Goal: Information Seeking & Learning: Learn about a topic

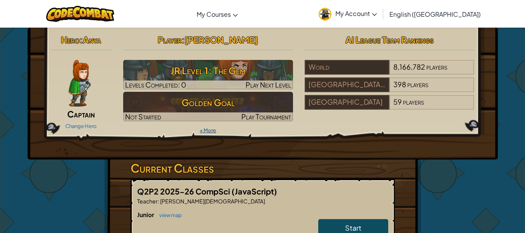
click at [210, 130] on link "+ More" at bounding box center [208, 130] width 16 height 6
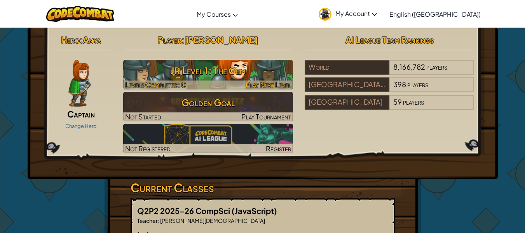
click at [218, 68] on h3 "JR Level 1: The Gem" at bounding box center [208, 70] width 170 height 17
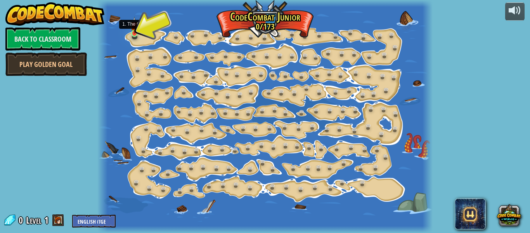
click at [137, 33] on img at bounding box center [134, 25] width 7 height 17
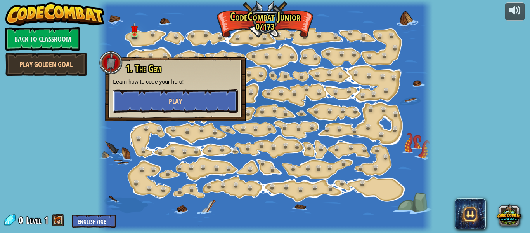
click at [153, 94] on button "Play" at bounding box center [175, 100] width 125 height 23
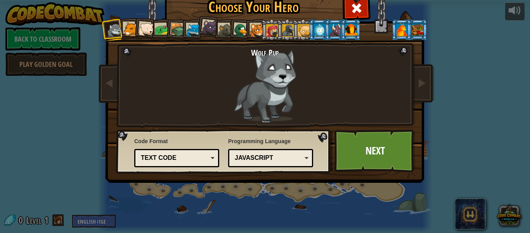
click at [129, 33] on div at bounding box center [130, 29] width 14 height 14
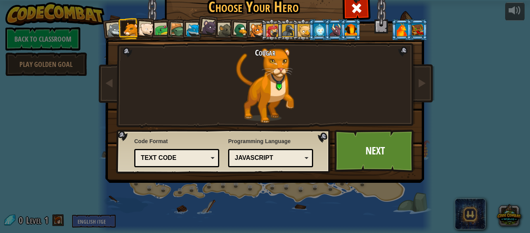
click at [159, 34] on div at bounding box center [162, 30] width 14 height 14
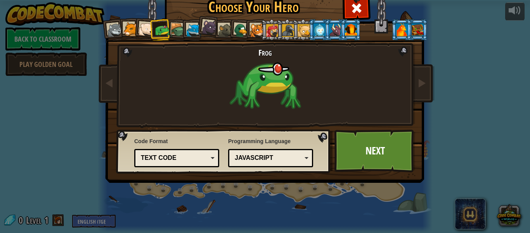
drag, startPoint x: 197, startPoint y: 37, endPoint x: 213, endPoint y: 37, distance: 15.5
click at [201, 37] on div "Wolf Pup Cougar Polar Bear Cub Frog Turtle Blue Fox Panther Cub Brown Rat Duck …" at bounding box center [265, 99] width 291 height 169
click at [219, 36] on div at bounding box center [226, 30] width 14 height 14
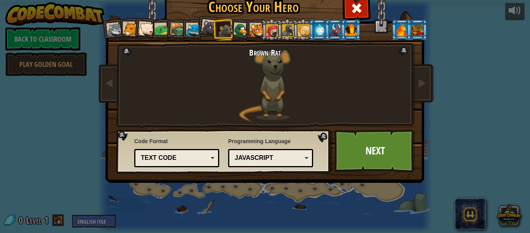
drag, startPoint x: 225, startPoint y: 36, endPoint x: 238, endPoint y: 36, distance: 13.2
click at [230, 36] on li at bounding box center [224, 29] width 21 height 21
drag, startPoint x: 266, startPoint y: 38, endPoint x: 274, endPoint y: 39, distance: 7.9
click at [270, 19] on ol at bounding box center [265, 19] width 320 height 0
drag, startPoint x: 298, startPoint y: 39, endPoint x: 317, endPoint y: 37, distance: 19.2
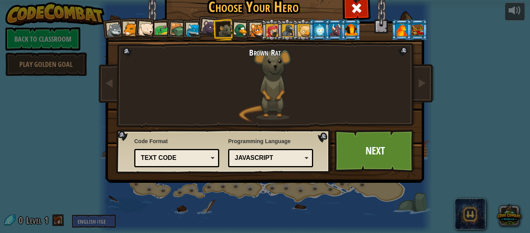
click at [301, 39] on li at bounding box center [303, 29] width 21 height 21
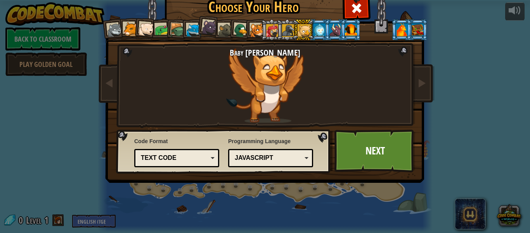
drag, startPoint x: 317, startPoint y: 37, endPoint x: 336, endPoint y: 37, distance: 19.0
click at [329, 19] on ol at bounding box center [265, 19] width 320 height 0
drag, startPoint x: 341, startPoint y: 37, endPoint x: 348, endPoint y: 35, distance: 7.4
click at [342, 37] on li at bounding box center [351, 29] width 21 height 21
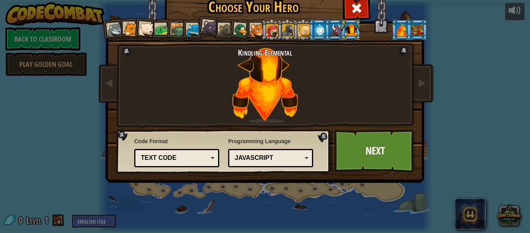
click at [348, 35] on div at bounding box center [351, 29] width 12 height 12
click at [334, 24] on div at bounding box center [335, 29] width 12 height 12
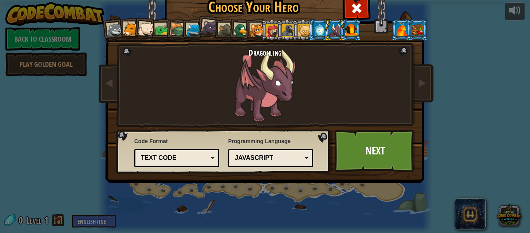
click at [315, 27] on div at bounding box center [320, 29] width 12 height 12
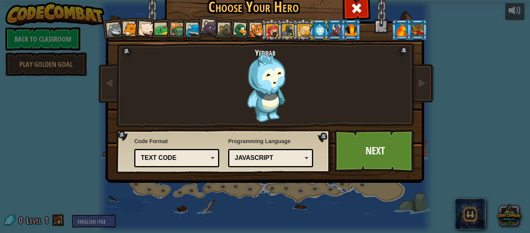
click at [300, 25] on div at bounding box center [304, 30] width 12 height 12
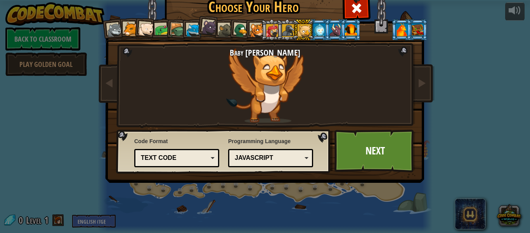
click at [288, 26] on div at bounding box center [288, 30] width 12 height 12
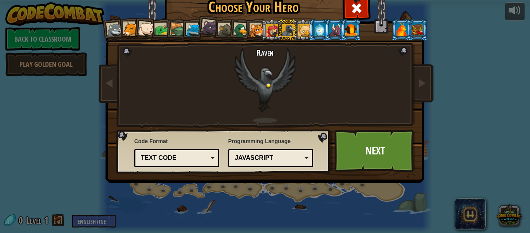
click at [270, 29] on div at bounding box center [272, 30] width 12 height 12
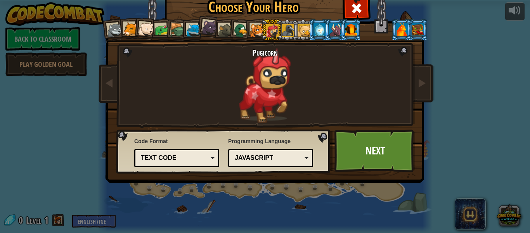
click at [256, 33] on div at bounding box center [257, 30] width 14 height 14
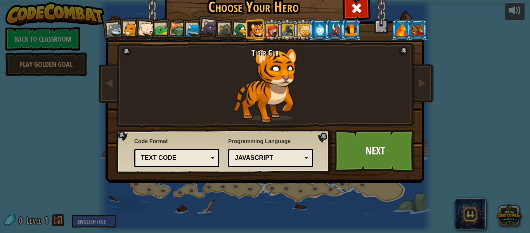
click at [239, 32] on div at bounding box center [241, 30] width 15 height 15
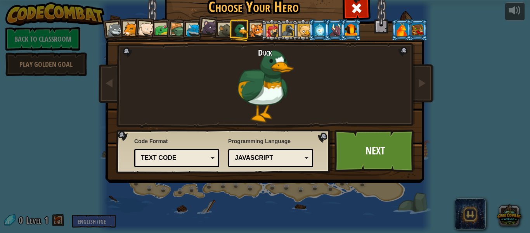
click at [353, 29] on div at bounding box center [351, 29] width 12 height 12
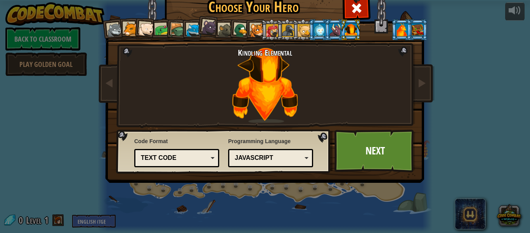
click at [396, 30] on div at bounding box center [402, 29] width 12 height 12
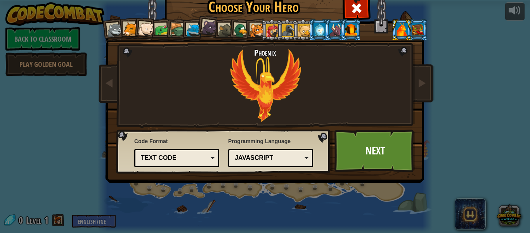
click at [416, 33] on div at bounding box center [418, 29] width 12 height 12
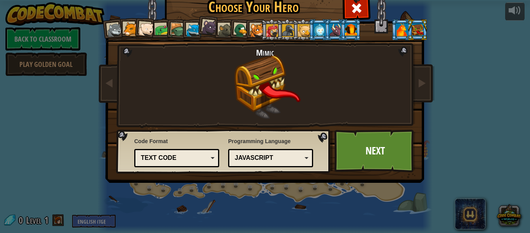
click at [354, 30] on div at bounding box center [351, 29] width 12 height 12
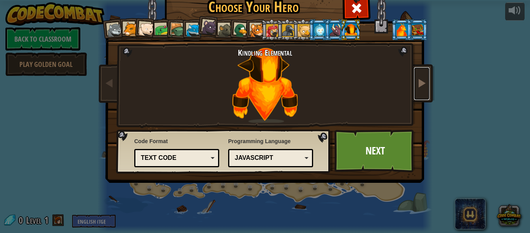
click at [425, 71] on link at bounding box center [422, 83] width 16 height 33
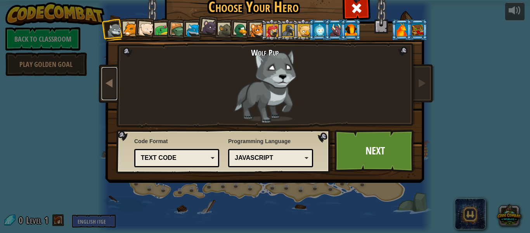
click at [102, 80] on link at bounding box center [110, 83] width 16 height 33
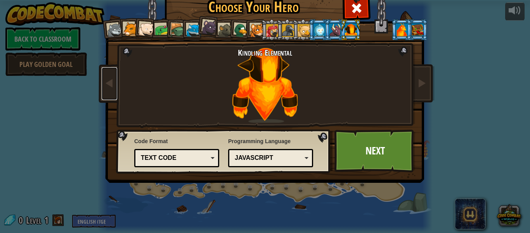
click at [249, 163] on div "JavaScript" at bounding box center [270, 158] width 75 height 12
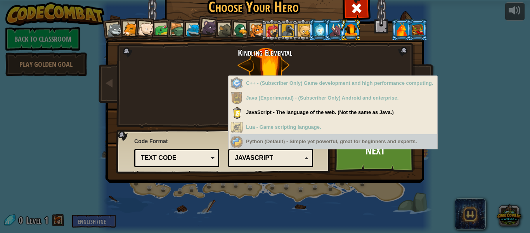
click at [177, 155] on div "Text code" at bounding box center [174, 157] width 67 height 9
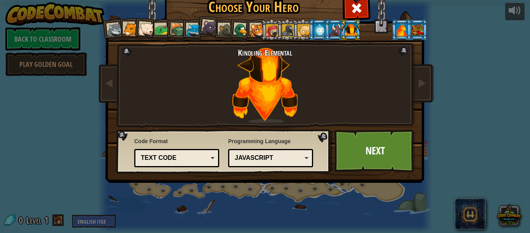
click at [370, 180] on div "Wolf Pup Cougar Polar Bear Cub Frog Turtle Blue Fox Panther Cub Brown Rat Duck …" at bounding box center [265, 99] width 291 height 169
click at [376, 146] on link "Next" at bounding box center [375, 150] width 81 height 43
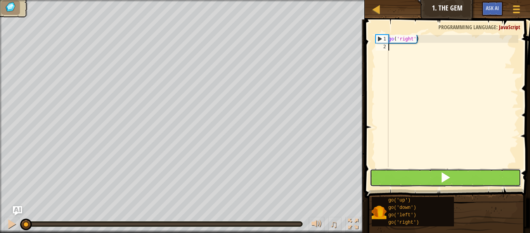
click at [473, 171] on button at bounding box center [445, 178] width 151 height 18
click at [439, 171] on button at bounding box center [445, 178] width 151 height 18
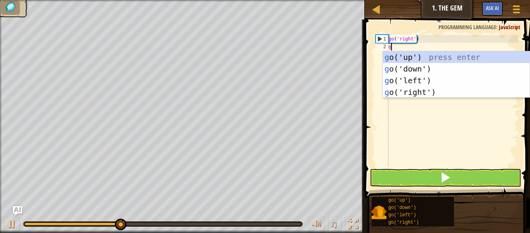
type textarea "go"
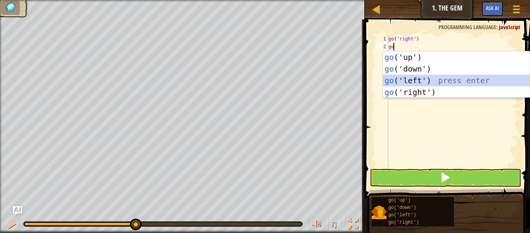
click at [398, 77] on div "go ('up') press enter go ('down') press enter go ('left') press enter go ('righ…" at bounding box center [456, 86] width 147 height 70
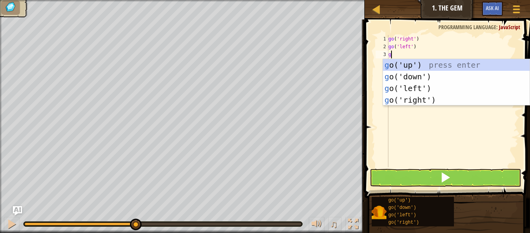
type textarea "go"
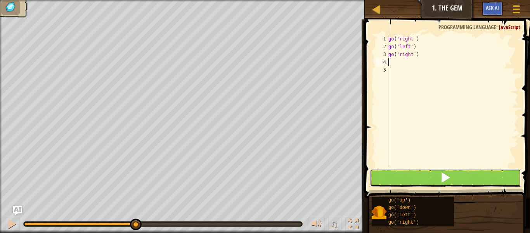
click at [431, 183] on button at bounding box center [445, 178] width 151 height 18
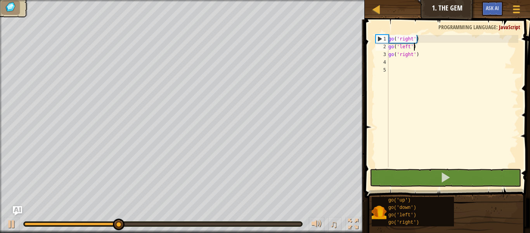
click at [419, 46] on div "go ( 'right' ) go ( 'left' ) go ( 'right' )" at bounding box center [453, 109] width 132 height 148
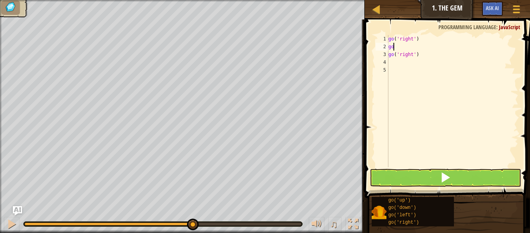
type textarea "g"
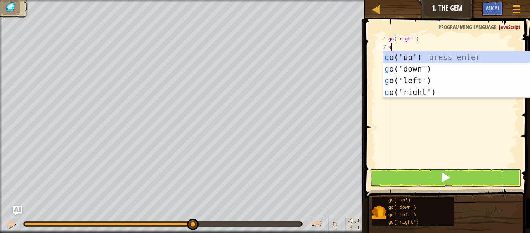
type textarea "go"
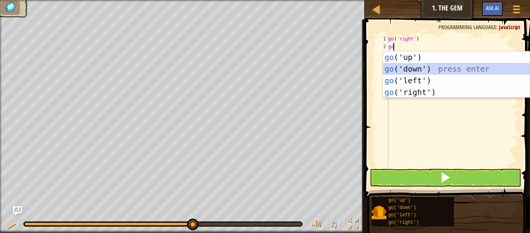
click at [428, 68] on div "go ('up') press enter go ('down') press enter go ('left') press enter go ('righ…" at bounding box center [456, 86] width 147 height 70
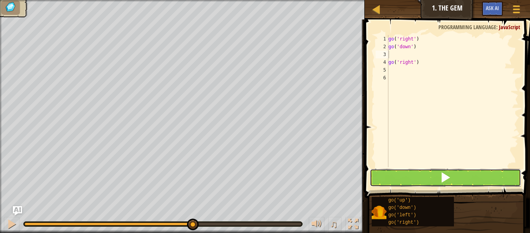
click at [434, 174] on button at bounding box center [445, 178] width 151 height 18
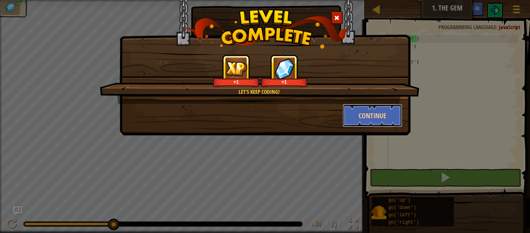
click at [355, 106] on button "Continue" at bounding box center [373, 115] width 60 height 23
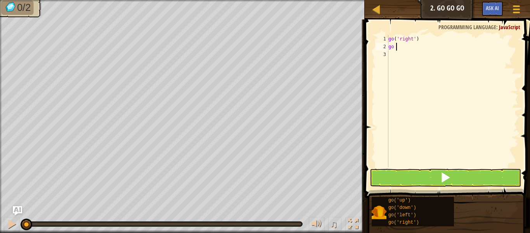
scroll to position [3, 0]
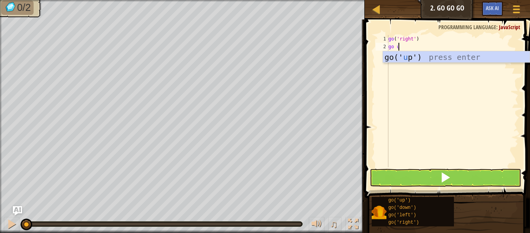
type textarea "go up"
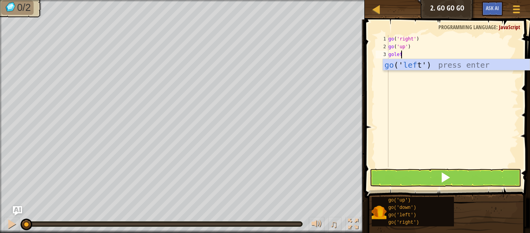
type textarea "goleft"
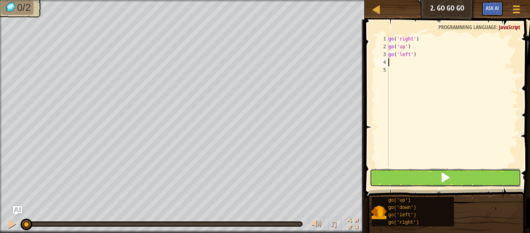
click at [442, 173] on span at bounding box center [445, 177] width 11 height 11
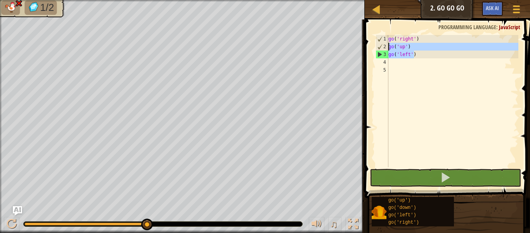
drag, startPoint x: 415, startPoint y: 55, endPoint x: 369, endPoint y: 48, distance: 47.1
click at [367, 47] on div "1 2 3 4 5 go ( 'right' ) go ( 'up' ) go ( 'left' ) הההההההההההההההההההההההההההה…" at bounding box center [447, 123] width 168 height 201
drag, startPoint x: 376, startPoint y: 51, endPoint x: 388, endPoint y: 55, distance: 13.5
click at [388, 55] on div "go('up') go('left') 1 2 3 4 5 go ( 'right' ) go ( 'up' ) go ( 'left' ) הההההההה…" at bounding box center [446, 101] width 144 height 132
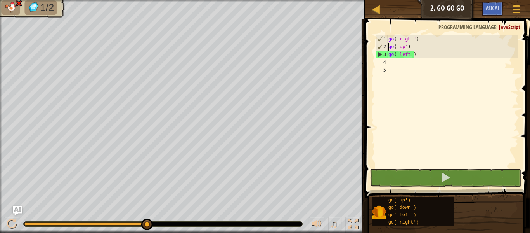
type textarea "go('right')go('up')"
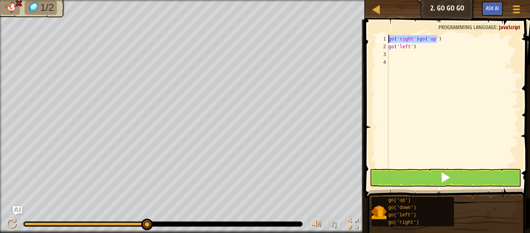
drag, startPoint x: 441, startPoint y: 38, endPoint x: 393, endPoint y: 31, distance: 49.0
click at [393, 31] on div "go('right')go('up') 1 2 3 4 go ( 'right' ) go ( 'up' ) go ( 'left' ) הההההההההה…" at bounding box center [447, 123] width 168 height 201
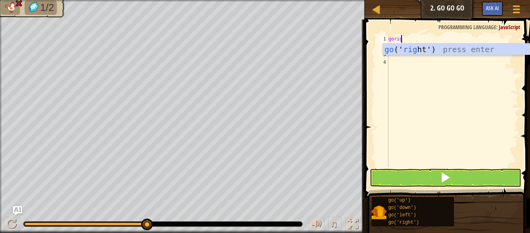
scroll to position [3, 1]
type textarea "goright"
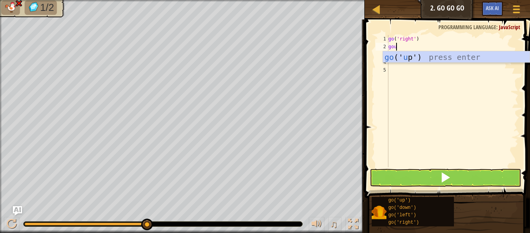
scroll to position [3, 0]
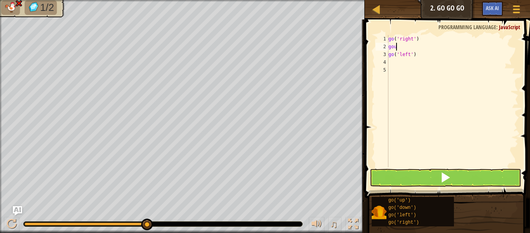
type textarea "goup"
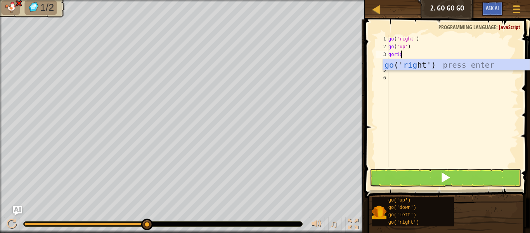
scroll to position [3, 1]
type textarea "goright"
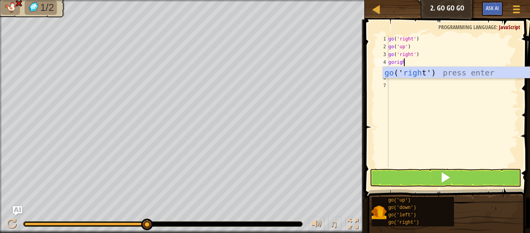
type textarea "goright"
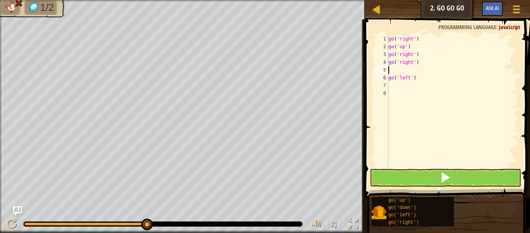
scroll to position [3, 0]
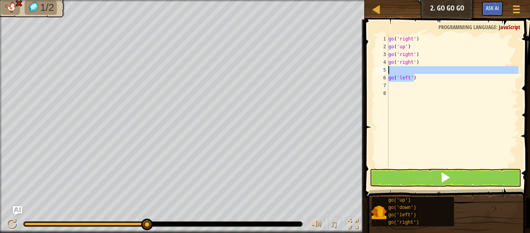
drag, startPoint x: 430, startPoint y: 80, endPoint x: 388, endPoint y: 72, distance: 43.1
click at [388, 72] on div "1 2 3 4 5 6 7 8 go ( 'right' ) go ( 'up' ) go ( 'right' ) go ( 'right' ) go ( '…" at bounding box center [446, 101] width 144 height 132
type textarea "go('left')"
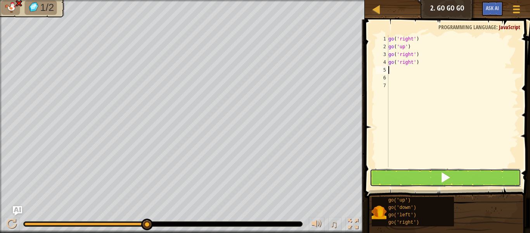
click at [424, 173] on button at bounding box center [445, 178] width 151 height 18
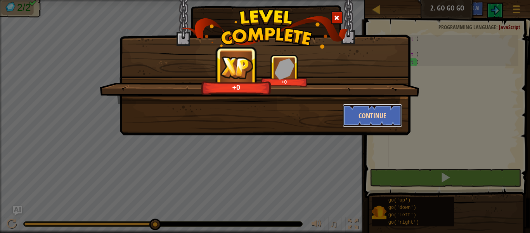
click at [375, 115] on button "Continue" at bounding box center [373, 115] width 60 height 23
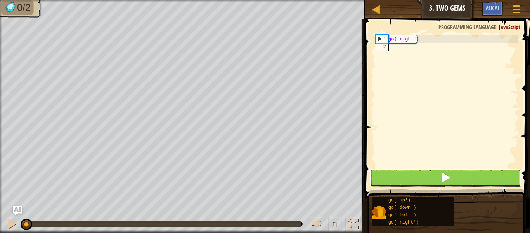
click at [400, 175] on button at bounding box center [445, 178] width 151 height 18
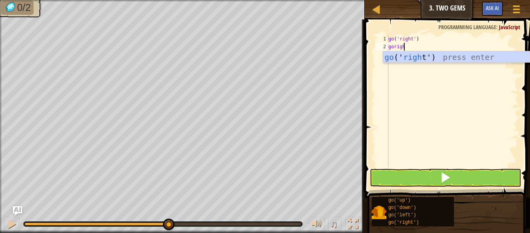
scroll to position [3, 1]
type textarea "goright"
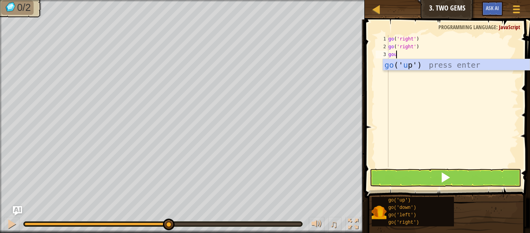
type textarea "goup"
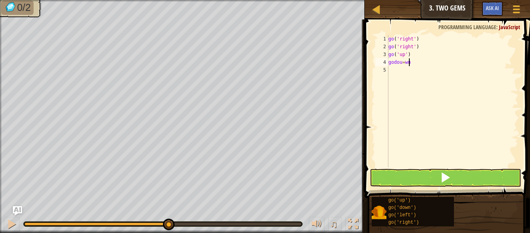
scroll to position [3, 1]
type textarea "godown"
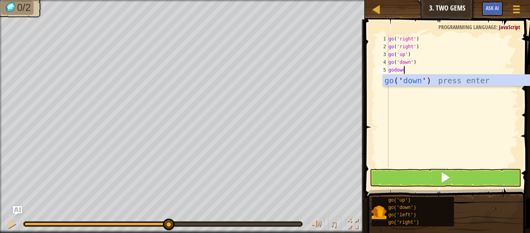
type textarea "godown"
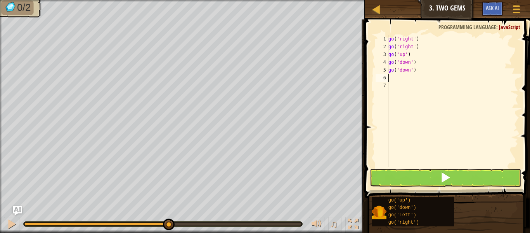
click at [406, 166] on div "go ( 'right' ) go ( 'right' ) go ( 'up' ) go ( 'down' ) go ( 'down' )" at bounding box center [453, 109] width 132 height 148
click at [405, 171] on button at bounding box center [445, 178] width 151 height 18
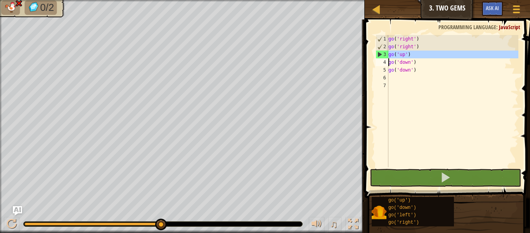
drag, startPoint x: 378, startPoint y: 54, endPoint x: 380, endPoint y: 62, distance: 8.5
click at [415, 52] on div "go ( 'right' ) go ( 'right' ) go ( 'up' ) go ( 'down' ) go ( 'down' )" at bounding box center [453, 109] width 132 height 148
click at [390, 56] on div "go ( 'right' ) go ( 'right' ) go ( 'up' ) go ( 'down' ) go ( 'down' )" at bounding box center [453, 109] width 132 height 148
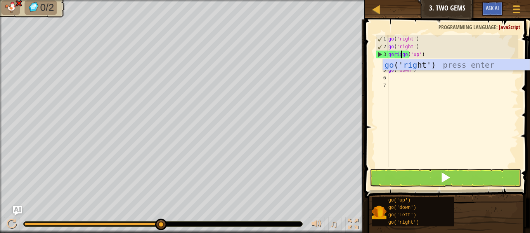
scroll to position [3, 1]
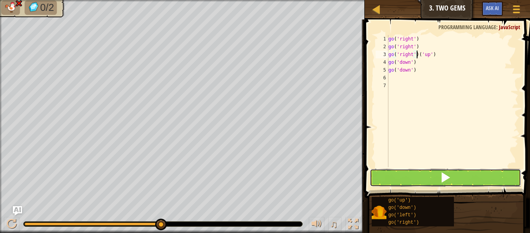
click at [438, 177] on button at bounding box center [445, 178] width 151 height 18
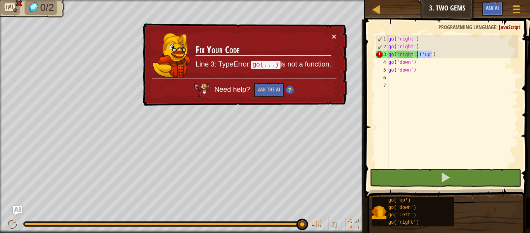
drag, startPoint x: 437, startPoint y: 54, endPoint x: 417, endPoint y: 58, distance: 20.6
click at [417, 58] on div "go ( 'right' ) go ( 'right' ) go ( 'right' ) ( 'up' ) go ( 'down' ) go ( 'down'…" at bounding box center [453, 109] width 132 height 148
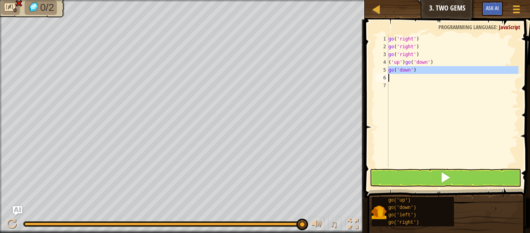
drag, startPoint x: 385, startPoint y: 71, endPoint x: 384, endPoint y: 78, distance: 6.6
type textarea "go('down')"
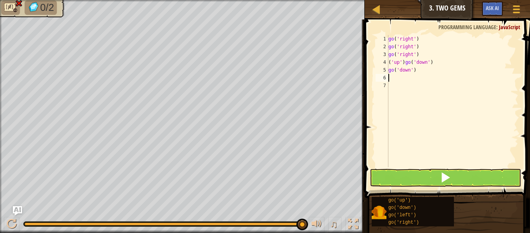
scroll to position [3, 0]
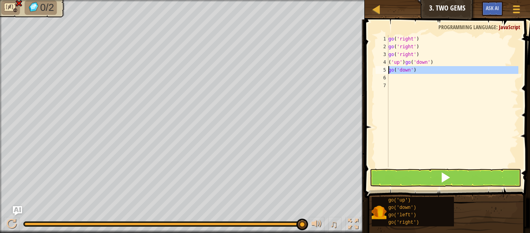
drag, startPoint x: 416, startPoint y: 74, endPoint x: 388, endPoint y: 70, distance: 27.8
click at [388, 70] on div "1 2 3 4 5 6 7 go ( 'right' ) go ( 'right' ) go ( 'right' ) ( 'up' ) go ( 'down'…" at bounding box center [446, 101] width 144 height 132
type textarea "go('down')"
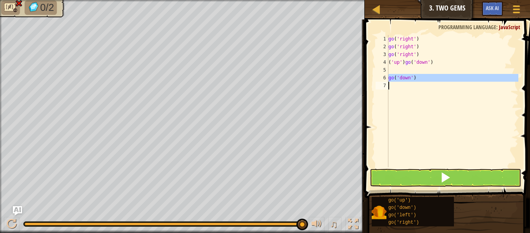
click at [419, 65] on div "go ( 'right' ) go ( 'right' ) go ( 'right' ) ( 'up' ) go ( 'down' ) go ( 'down'…" at bounding box center [453, 109] width 132 height 148
type textarea "('up')go('down')"
click at [422, 65] on div "go ( 'right' ) go ( 'right' ) go ( 'right' ) ( 'up' ) go ( 'down' ) go ( 'down'…" at bounding box center [453, 109] width 132 height 148
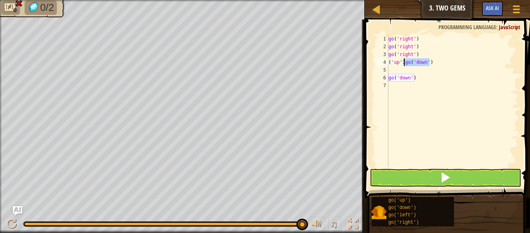
drag, startPoint x: 433, startPoint y: 64, endPoint x: 404, endPoint y: 64, distance: 28.7
click at [404, 64] on div "go ( 'right' ) go ( 'right' ) go ( 'right' ) ( 'up' ) go ( 'down' ) go ( 'down'…" at bounding box center [453, 109] width 132 height 148
click at [389, 61] on div "go ( 'right' ) go ( 'right' ) go ( 'right' ) ( 'up' ) go ( 'down' ) go ( 'down'…" at bounding box center [453, 109] width 132 height 148
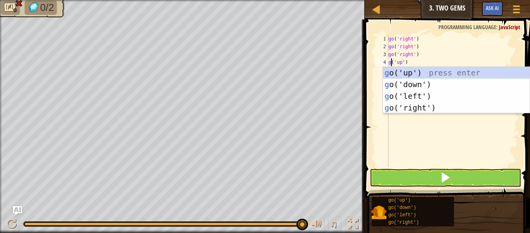
scroll to position [3, 0]
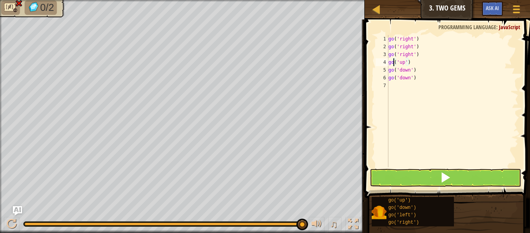
type textarea "go('up')"
click at [496, 170] on button at bounding box center [445, 178] width 151 height 18
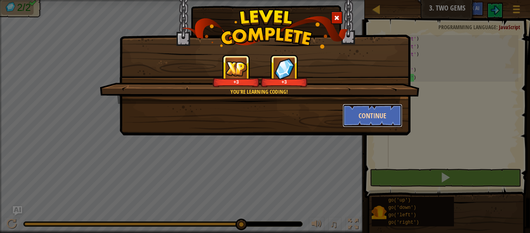
click at [372, 122] on button "Continue" at bounding box center [373, 115] width 60 height 23
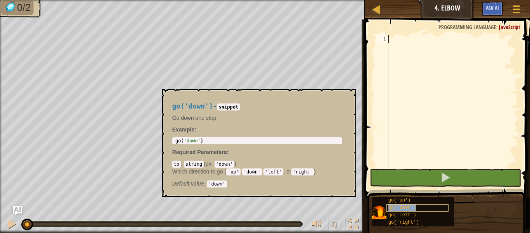
click at [419, 205] on div "go('down')" at bounding box center [418, 207] width 62 height 7
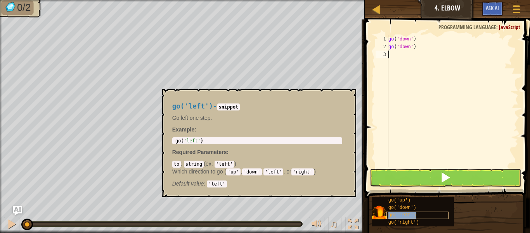
type textarea "go('left')"
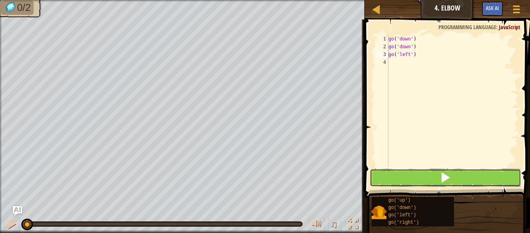
click at [431, 183] on button at bounding box center [445, 178] width 151 height 18
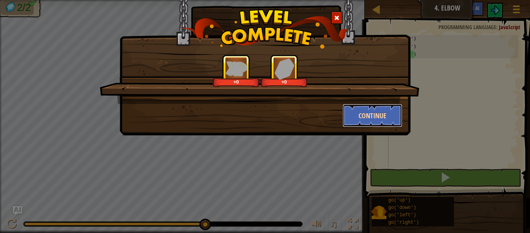
click at [384, 115] on button "Continue" at bounding box center [373, 115] width 60 height 23
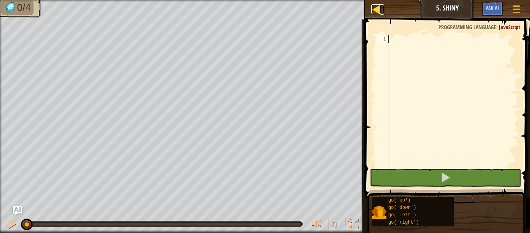
click at [379, 5] on div at bounding box center [377, 9] width 10 height 10
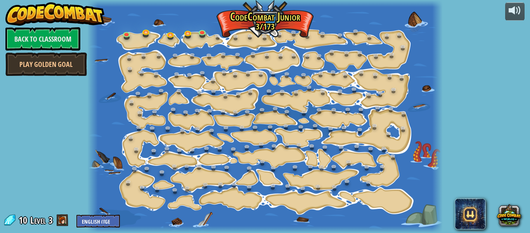
click at [332, 100] on div at bounding box center [265, 116] width 356 height 233
click at [390, 56] on link at bounding box center [394, 56] width 16 height 16
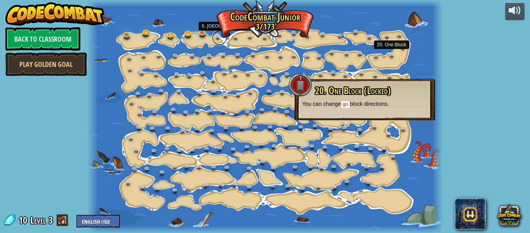
click at [221, 37] on link at bounding box center [220, 38] width 16 height 16
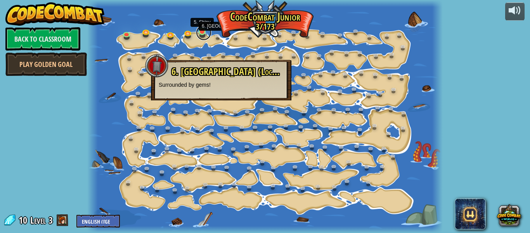
click at [206, 32] on link at bounding box center [204, 33] width 16 height 16
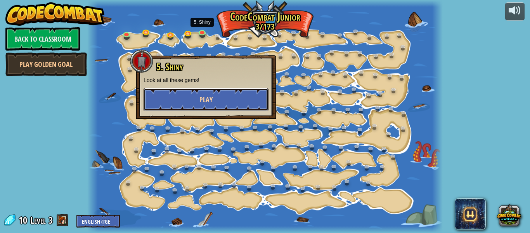
click at [190, 94] on button "Play" at bounding box center [206, 99] width 125 height 23
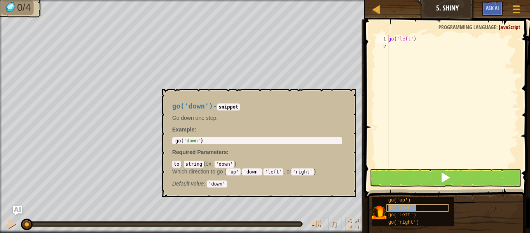
click at [429, 207] on div "go('down')" at bounding box center [418, 207] width 62 height 7
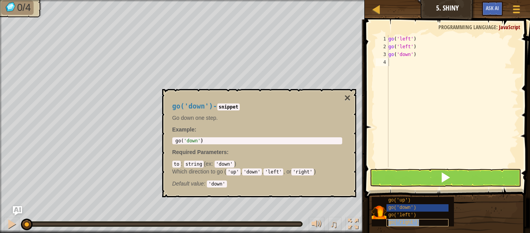
type textarea "go('right')"
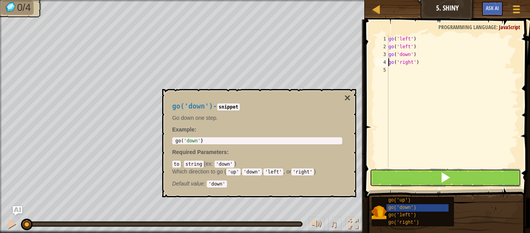
click at [436, 172] on button at bounding box center [445, 178] width 151 height 18
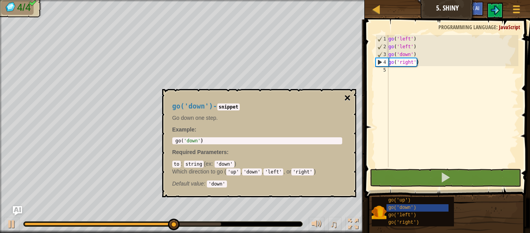
click at [348, 103] on button "×" at bounding box center [347, 97] width 6 height 11
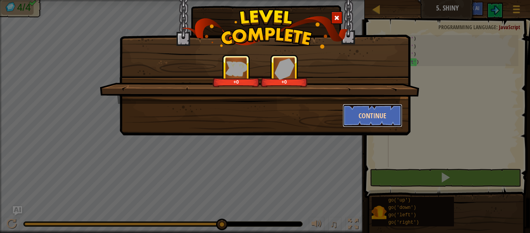
click at [367, 111] on button "Continue" at bounding box center [373, 115] width 60 height 23
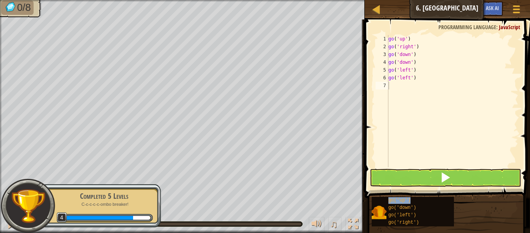
type textarea "go('up')"
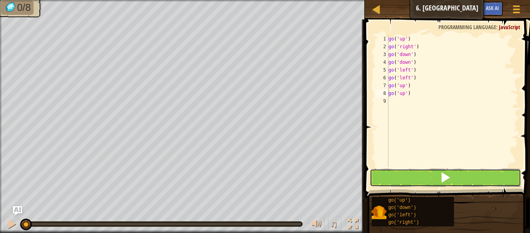
click at [422, 183] on button at bounding box center [445, 178] width 151 height 18
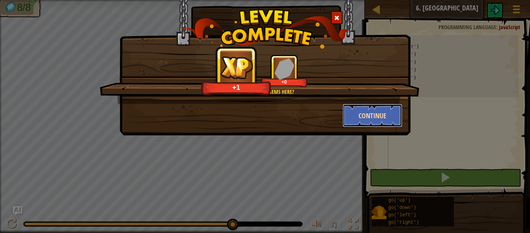
click at [378, 117] on button "Continue" at bounding box center [373, 115] width 60 height 23
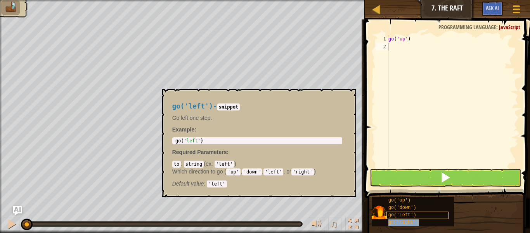
type textarea "go('right')"
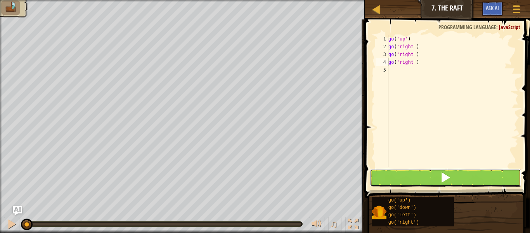
click at [428, 179] on button at bounding box center [445, 178] width 151 height 18
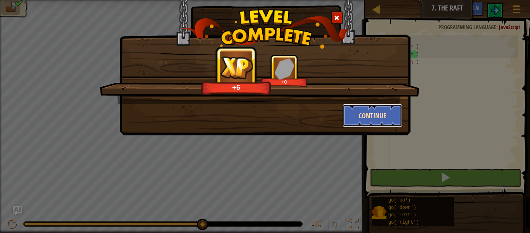
click at [383, 116] on button "Continue" at bounding box center [373, 115] width 60 height 23
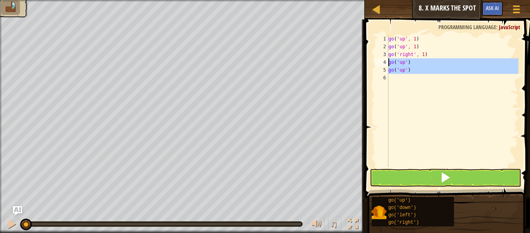
drag, startPoint x: 416, startPoint y: 78, endPoint x: 386, endPoint y: 64, distance: 32.8
click at [386, 64] on div "go('up') 1 2 3 4 5 6 go ( 'up' , 1 ) go ( 'up' , 1 ) go ( 'right' , 1 ) go ( 'u…" at bounding box center [446, 101] width 144 height 132
type textarea "go('up') go('up')"
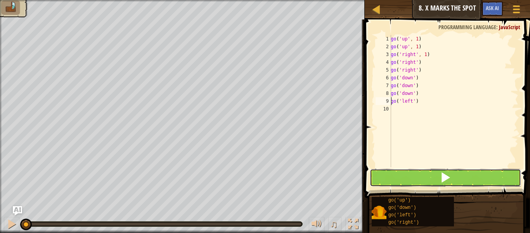
click at [417, 172] on button at bounding box center [445, 178] width 151 height 18
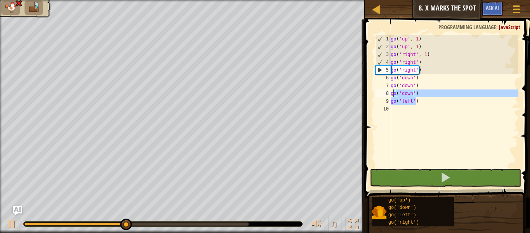
drag, startPoint x: 425, startPoint y: 97, endPoint x: 389, endPoint y: 92, distance: 36.9
click at [389, 92] on div "go('left') 1 2 3 4 5 6 7 8 9 10 go ( 'up' , 1 ) go ( 'up' , 1 ) go ( 'right' , …" at bounding box center [446, 101] width 144 height 132
type textarea "go('down') go('left')"
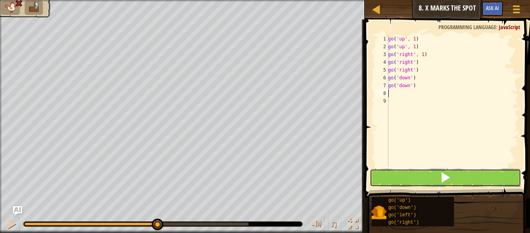
click at [428, 169] on button at bounding box center [445, 178] width 151 height 18
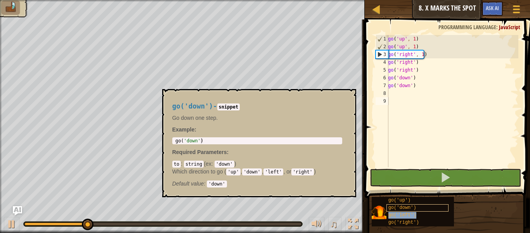
type textarea "go('left')"
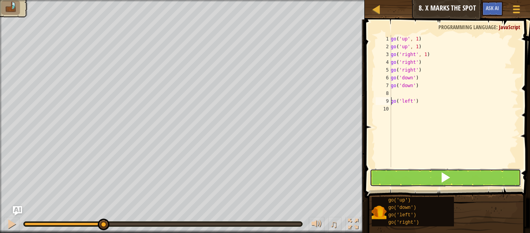
click at [451, 178] on button at bounding box center [445, 178] width 151 height 18
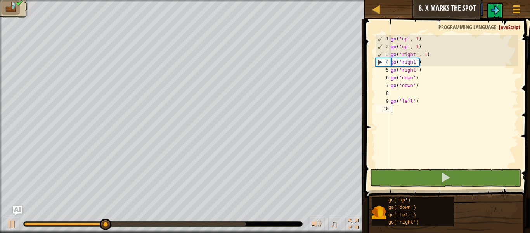
drag, startPoint x: 432, startPoint y: 106, endPoint x: 443, endPoint y: 120, distance: 17.7
click at [443, 120] on div "go ( 'up' , 1 ) go ( 'up' , 1 ) go ( 'right' , 1 ) go ( 'right' ) go ( 'right' …" at bounding box center [454, 109] width 129 height 148
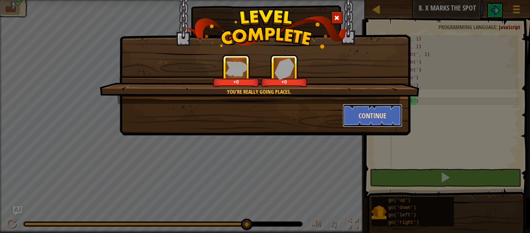
click at [360, 117] on button "Continue" at bounding box center [373, 115] width 60 height 23
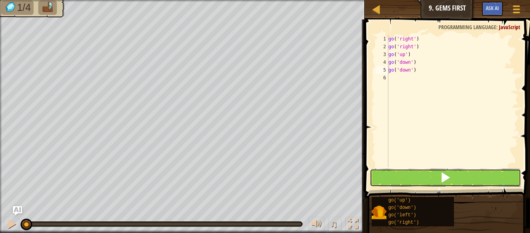
click at [421, 171] on button at bounding box center [445, 178] width 151 height 18
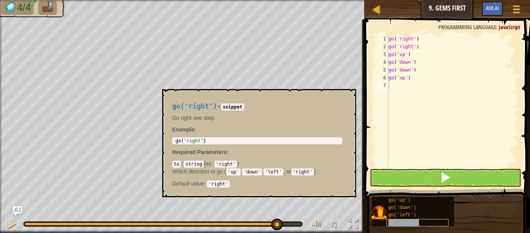
type textarea "go('right')"
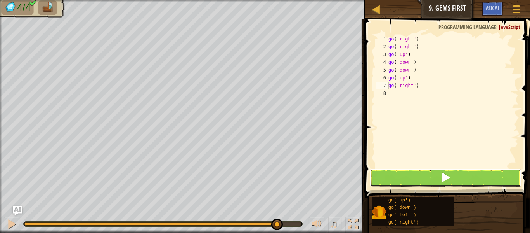
click at [434, 177] on button at bounding box center [445, 178] width 151 height 18
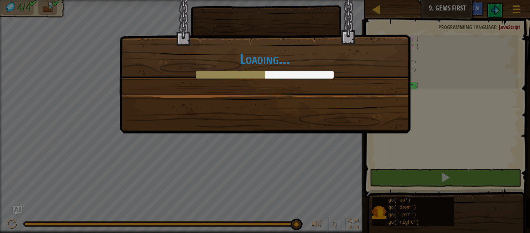
drag, startPoint x: 275, startPoint y: 223, endPoint x: 327, endPoint y: 222, distance: 51.7
click at [326, 1] on body "Map Junior 9. Gems First Game Menu Ask AI 1 ההההההההההההההההההההההההההההההההההה…" at bounding box center [265, 0] width 530 height 1
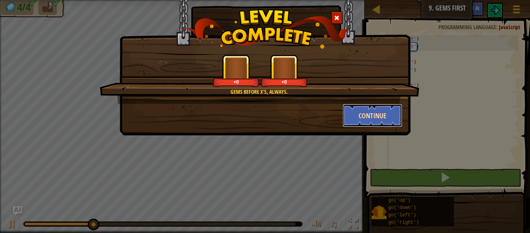
click at [359, 107] on button "Continue" at bounding box center [373, 115] width 60 height 23
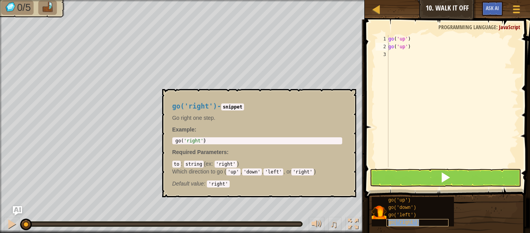
click at [409, 224] on span "go('right')" at bounding box center [404, 221] width 31 height 5
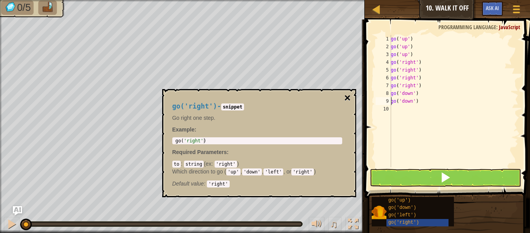
click at [350, 101] on button "×" at bounding box center [347, 97] width 6 height 11
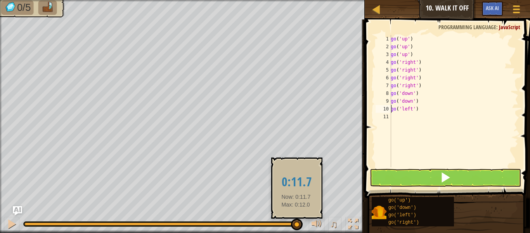
drag, startPoint x: 287, startPoint y: 224, endPoint x: 308, endPoint y: 220, distance: 21.8
click at [308, 220] on div "♫" at bounding box center [182, 221] width 365 height 23
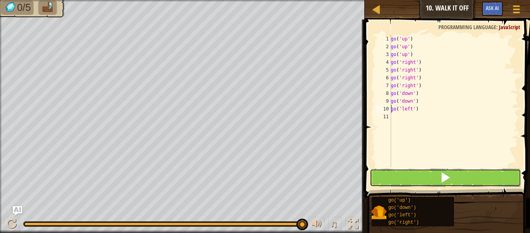
click at [394, 177] on button at bounding box center [445, 178] width 151 height 18
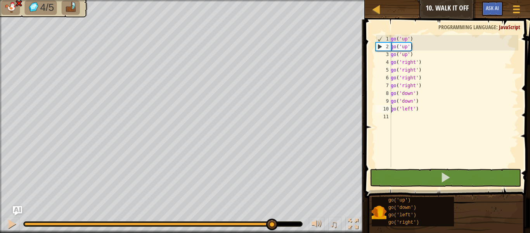
click at [271, 223] on div at bounding box center [150, 223] width 252 height 3
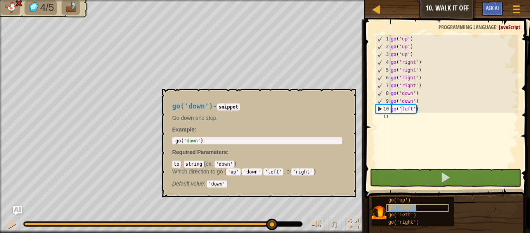
type textarea "go('go('down')left')"
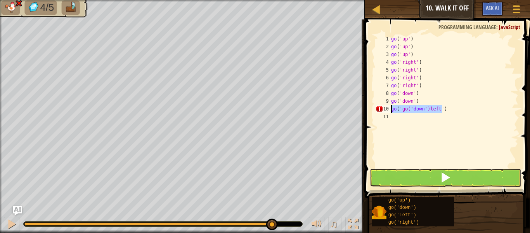
drag, startPoint x: 451, startPoint y: 108, endPoint x: 387, endPoint y: 111, distance: 64.2
click at [387, 111] on div "go('go('down')left') 1 2 3 4 5 6 7 8 9 10 11 go ( 'up' ) go ( 'up' ) go ( 'up' …" at bounding box center [446, 101] width 144 height 132
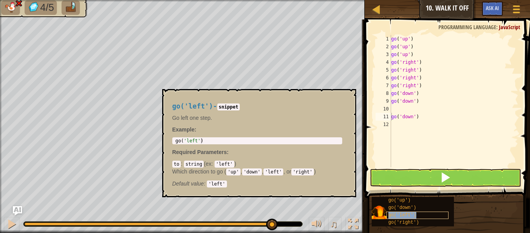
type textarea "go('left')"
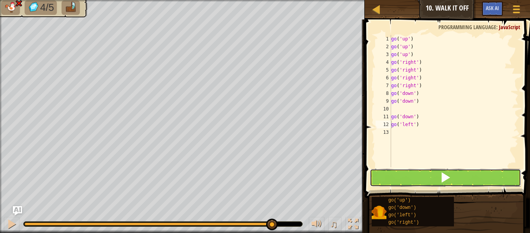
click at [424, 177] on button at bounding box center [445, 178] width 151 height 18
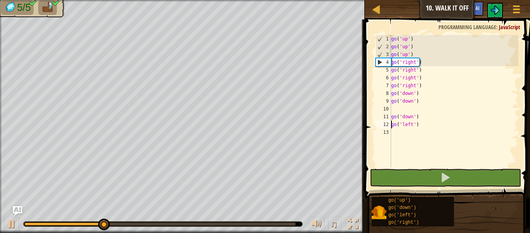
click at [292, 223] on div at bounding box center [159, 223] width 271 height 3
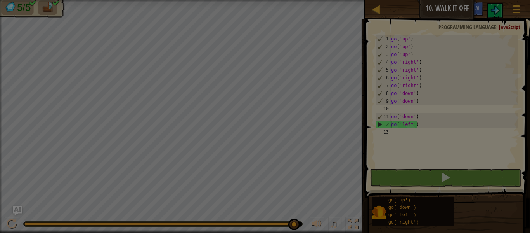
drag, startPoint x: 294, startPoint y: 224, endPoint x: 313, endPoint y: 221, distance: 19.2
click at [313, 1] on body "Map Junior 10. Walk It Off Game Menu Ask AI 1 ההההההההההההההההההההההההההההההההה…" at bounding box center [265, 0] width 530 height 1
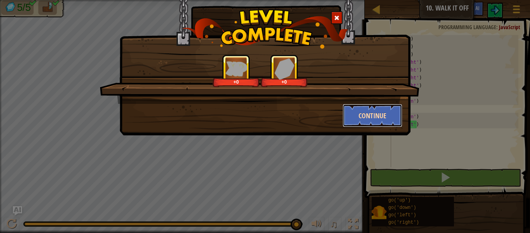
click at [380, 111] on button "Continue" at bounding box center [373, 115] width 60 height 23
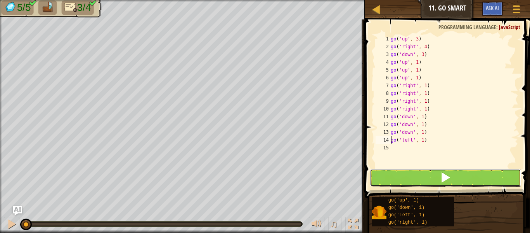
click at [425, 180] on button at bounding box center [445, 178] width 151 height 18
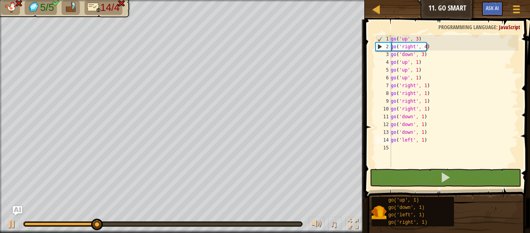
drag, startPoint x: 268, startPoint y: 219, endPoint x: 288, endPoint y: 220, distance: 20.6
click at [288, 220] on div "♫" at bounding box center [182, 221] width 365 height 23
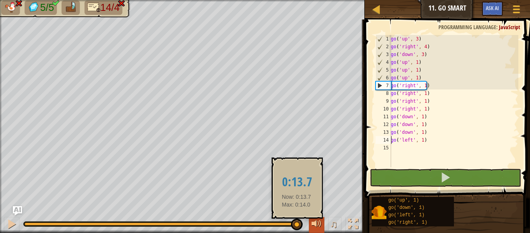
drag, startPoint x: 292, startPoint y: 222, endPoint x: 320, endPoint y: 224, distance: 27.7
click at [320, 224] on div "♫" at bounding box center [182, 221] width 365 height 23
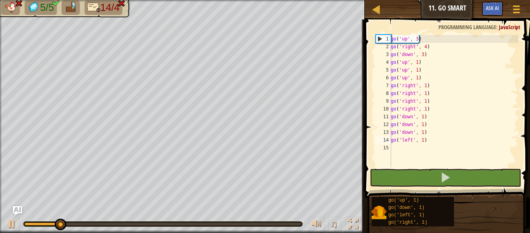
click at [296, 221] on div at bounding box center [163, 223] width 279 height 5
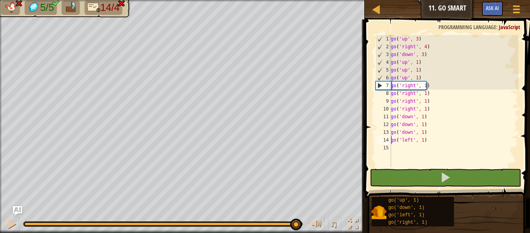
click at [296, 224] on div at bounding box center [162, 223] width 277 height 3
drag, startPoint x: 431, startPoint y: 87, endPoint x: 390, endPoint y: 86, distance: 41.2
click at [390, 86] on div "go('left', 1) 1 2 3 4 5 6 7 8 9 10 11 12 13 14 15 go ( 'up' , 3 ) go ( 'right' …" at bounding box center [446, 101] width 144 height 132
type textarea "go('right', 1)"
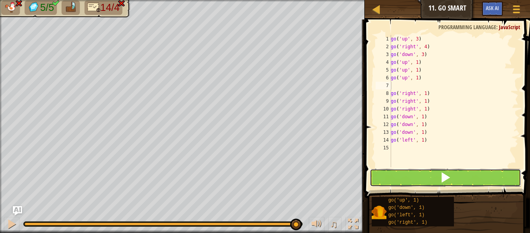
click at [430, 180] on button at bounding box center [445, 178] width 151 height 18
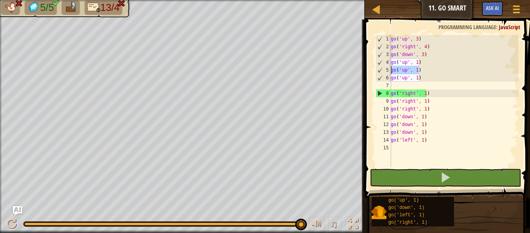
drag, startPoint x: 420, startPoint y: 72, endPoint x: 390, endPoint y: 72, distance: 30.7
click at [390, 72] on div "1 2 3 4 5 6 7 8 9 10 11 12 13 14 15 go ( 'up' , 3 ) go ( 'right' , 4 ) go ( 'do…" at bounding box center [446, 101] width 144 height 132
type textarea "go('up', 1)"
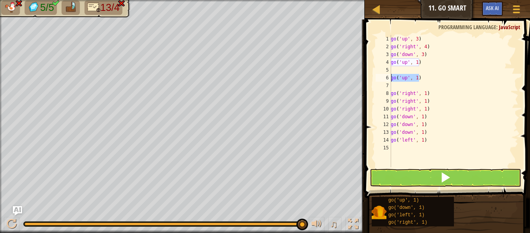
drag, startPoint x: 428, startPoint y: 76, endPoint x: 387, endPoint y: 77, distance: 40.4
click at [387, 77] on div "1 2 3 4 5 6 7 8 9 10 11 12 13 14 15 go ( 'up' , 3 ) go ( 'right' , 4 ) go ( 'do…" at bounding box center [446, 101] width 144 height 132
type textarea "go('up', 1)"
drag, startPoint x: 430, startPoint y: 64, endPoint x: 391, endPoint y: 63, distance: 38.8
click at [391, 63] on div "1 2 3 4 5 6 7 8 9 10 11 12 13 14 15 go ( 'up' , 3 ) go ( 'right' , 4 ) go ( 'do…" at bounding box center [446, 101] width 144 height 132
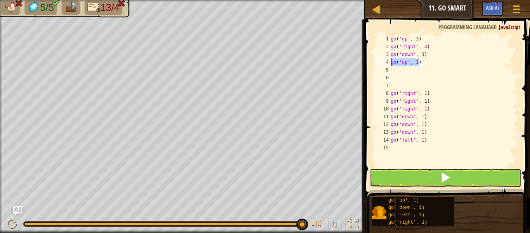
type textarea "go('up', 1)"
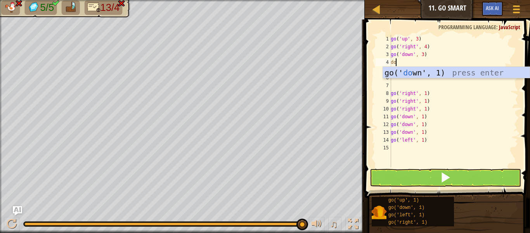
type textarea "down"
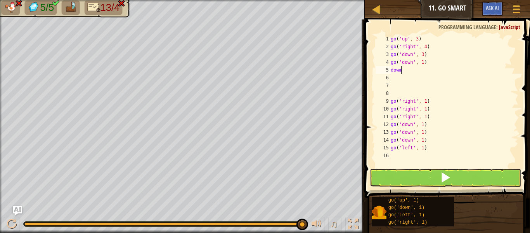
scroll to position [3, 0]
type textarea "down"
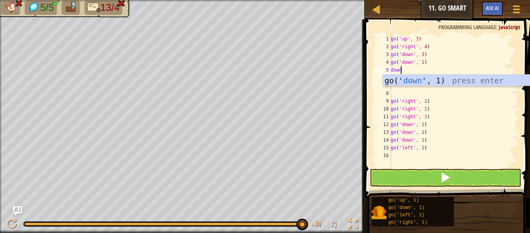
scroll to position [3, 0]
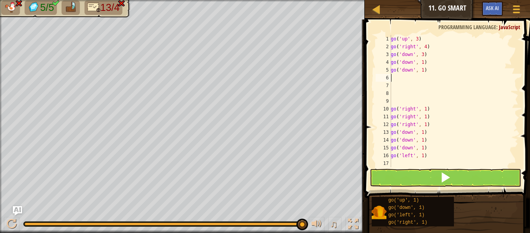
click at [399, 104] on div "go ( 'up' , 3 ) go ( 'right' , 4 ) go ( 'down' , 3 ) go ( 'down' , 1 ) go ( 'do…" at bounding box center [454, 109] width 129 height 148
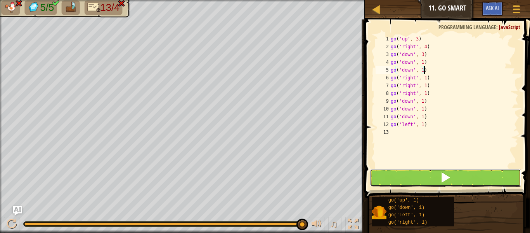
click at [449, 172] on span at bounding box center [445, 177] width 11 height 11
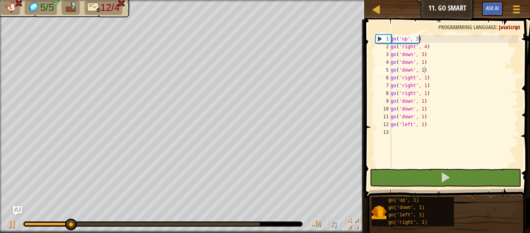
click at [255, 221] on div at bounding box center [163, 223] width 280 height 5
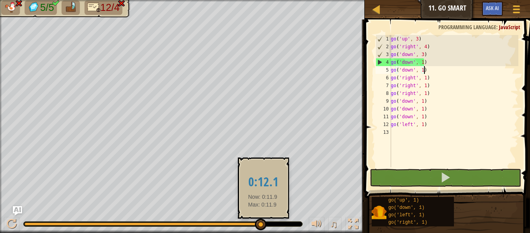
drag, startPoint x: 259, startPoint y: 223, endPoint x: 281, endPoint y: 223, distance: 21.8
click at [281, 223] on div at bounding box center [163, 223] width 279 height 5
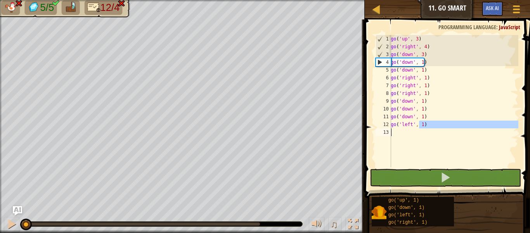
click at [418, 130] on div "go ( 'up' , 3 ) go ( 'right' , 4 ) go ( 'down' , 3 ) go ( 'down' , 1 ) go ( 'do…" at bounding box center [454, 109] width 129 height 148
type textarea "go('left', 1)"
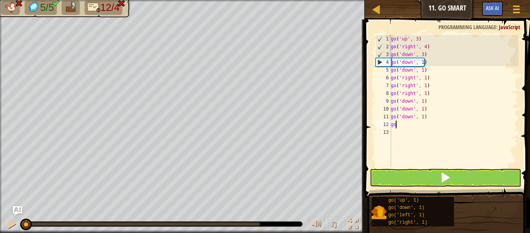
type textarea "g"
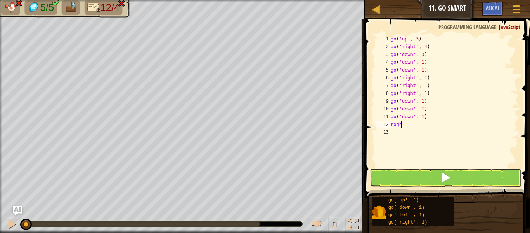
scroll to position [3, 0]
type textarea "roght"
click at [420, 121] on div "go ( 'up' , 3 ) go ( 'right' , 4 ) go ( 'down' , 3 ) go ( 'down' , 1 ) go ( 'do…" at bounding box center [454, 109] width 129 height 148
type textarea "r"
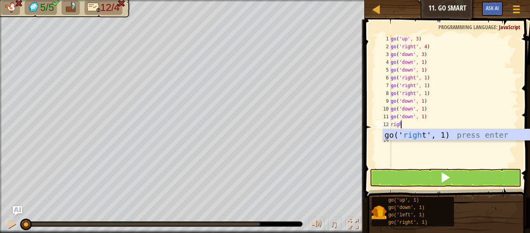
scroll to position [3, 0]
type textarea "right"
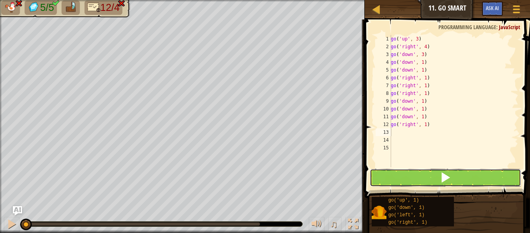
click at [447, 182] on span at bounding box center [445, 177] width 11 height 11
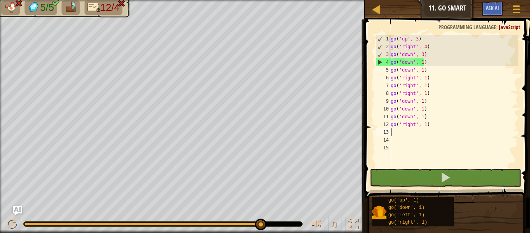
drag, startPoint x: 242, startPoint y: 223, endPoint x: 282, endPoint y: 219, distance: 39.8
click at [272, 222] on div at bounding box center [163, 223] width 279 height 5
click at [428, 66] on div "go ( 'up' , 3 ) go ( 'right' , 4 ) go ( 'down' , 3 ) go ( 'down' , 1 ) go ( 'do…" at bounding box center [454, 109] width 129 height 148
type textarea "go('down', 1)"
drag, startPoint x: 428, startPoint y: 70, endPoint x: 391, endPoint y: 68, distance: 37.7
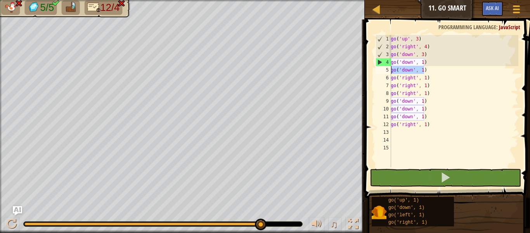
click at [391, 68] on div "go('down', 1) 1 2 3 4 5 6 7 8 9 10 11 12 13 14 15 go ( 'up' , 3 ) go ( 'right' …" at bounding box center [446, 101] width 144 height 132
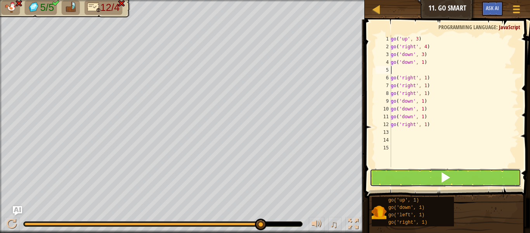
click at [463, 170] on button at bounding box center [445, 178] width 151 height 18
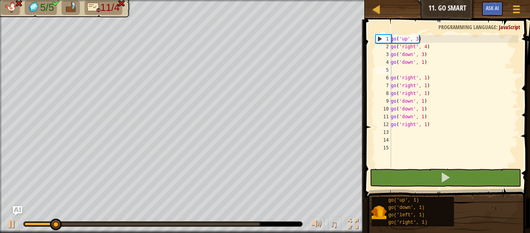
click at [258, 220] on div "♫" at bounding box center [182, 221] width 365 height 23
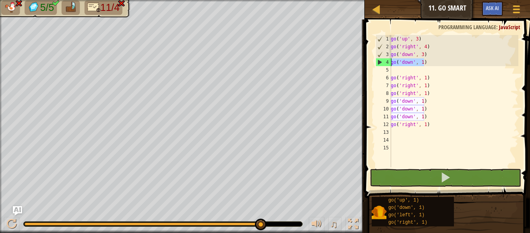
drag, startPoint x: 428, startPoint y: 64, endPoint x: 391, endPoint y: 66, distance: 36.1
click at [391, 66] on div "go ( 'up' , 3 ) go ( 'right' , 4 ) go ( 'down' , 3 ) go ( 'down' , 1 ) go ( 'ri…" at bounding box center [454, 109] width 129 height 148
type textarea "go('down', 1)"
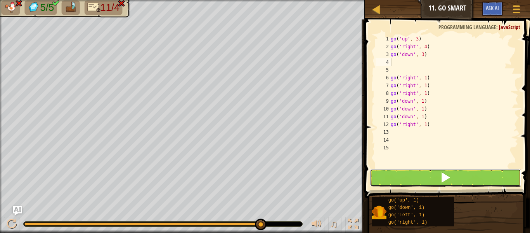
click at [405, 177] on button at bounding box center [445, 178] width 151 height 18
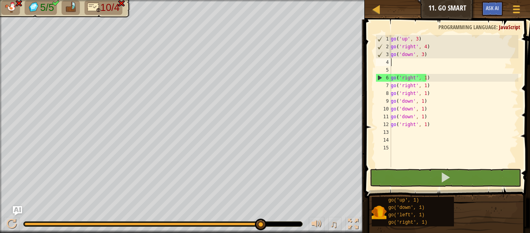
drag, startPoint x: 241, startPoint y: 224, endPoint x: 277, endPoint y: 221, distance: 36.2
click at [277, 221] on div at bounding box center [163, 223] width 279 height 5
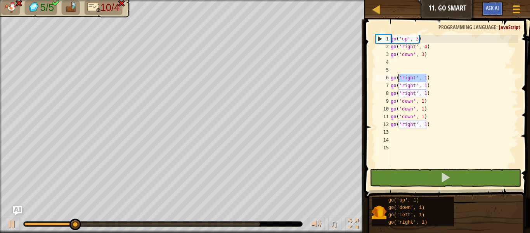
drag, startPoint x: 426, startPoint y: 79, endPoint x: 387, endPoint y: 79, distance: 39.2
click at [387, 79] on div "1 2 3 4 5 6 7 8 9 10 11 12 13 14 15 go ( 'up' , 3 ) go ( 'right' , 4 ) go ( 'do…" at bounding box center [446, 101] width 144 height 132
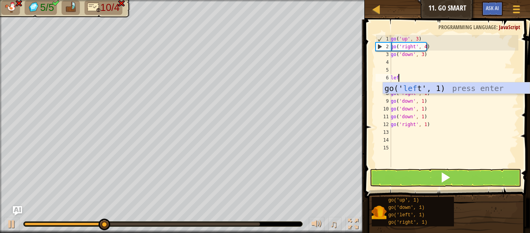
type textarea "left"
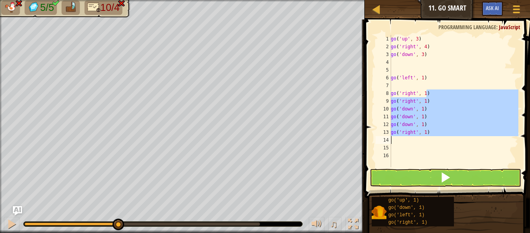
drag, startPoint x: 430, startPoint y: 93, endPoint x: 384, endPoint y: 143, distance: 67.3
click at [384, 143] on div "1 2 3 4 5 6 7 8 9 10 11 12 13 14 15 16 go ( 'up' , 3 ) go ( 'right' , 4 ) go ( …" at bounding box center [446, 101] width 144 height 132
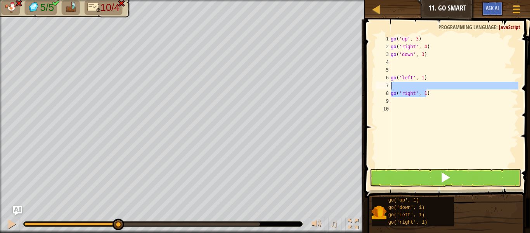
drag, startPoint x: 428, startPoint y: 94, endPoint x: 393, endPoint y: 92, distance: 35.4
click at [393, 92] on div "go ( 'up' , 3 ) go ( 'right' , 4 ) go ( 'down' , 3 ) go ( 'left' , 1 ) go ( 'ri…" at bounding box center [454, 109] width 129 height 148
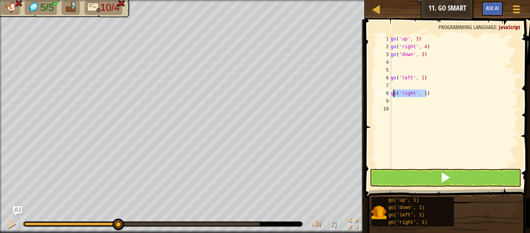
type textarea "g"
click at [415, 175] on button at bounding box center [445, 178] width 151 height 18
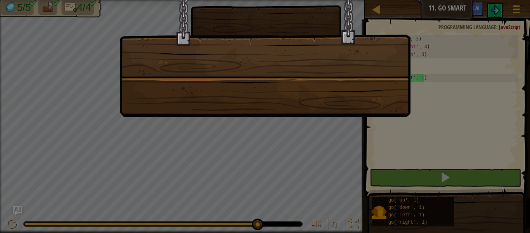
drag, startPoint x: 70, startPoint y: 224, endPoint x: 399, endPoint y: 250, distance: 330.0
click at [399, 1] on html "Map Junior 11. Go Smart Game Menu Ask AI 1 הההההההההההההההההההההההההההההההההההה…" at bounding box center [265, 0] width 530 height 1
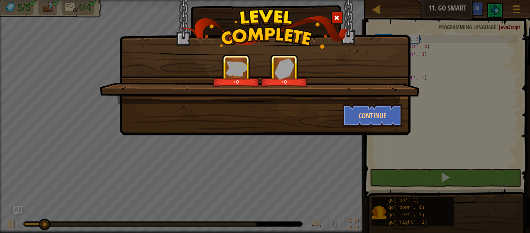
click at [382, 131] on div "+0 +0 Continue" at bounding box center [265, 58] width 291 height 155
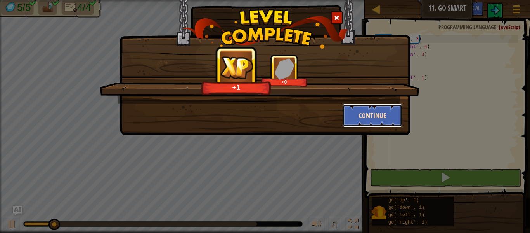
click at [387, 121] on button "Continue" at bounding box center [373, 115] width 60 height 23
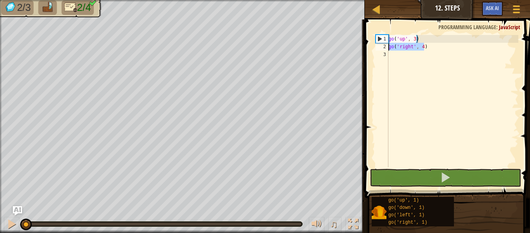
drag, startPoint x: 440, startPoint y: 51, endPoint x: 388, endPoint y: 46, distance: 52.6
click at [388, 46] on div "1 2 3 go ( 'up' , 3 ) go ( 'right' , 4 ) הההההההההההההההההההההההההההההההההההההה…" at bounding box center [446, 101] width 144 height 132
type textarea "go('right', 4)"
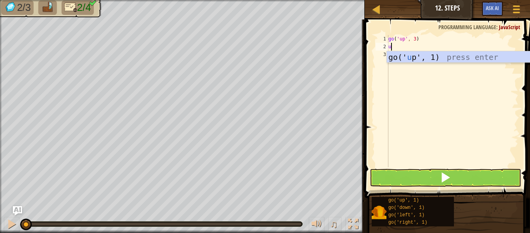
scroll to position [3, 0]
type textarea "up"
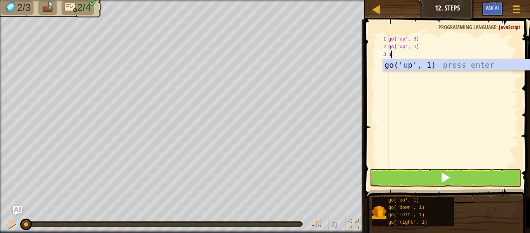
type textarea "up"
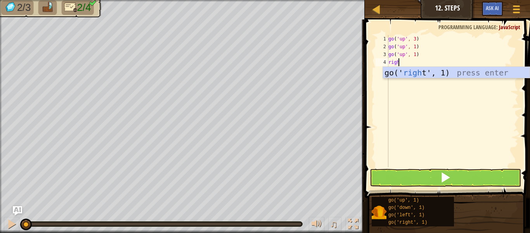
scroll to position [3, 0]
type textarea "right"
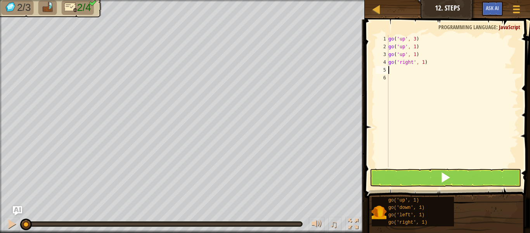
scroll to position [3, 0]
type textarea "t"
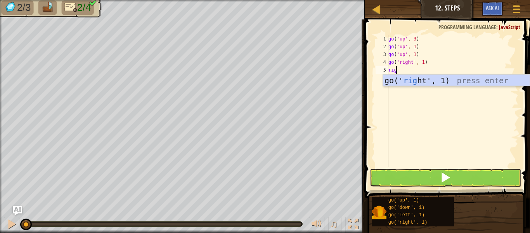
type textarea "right"
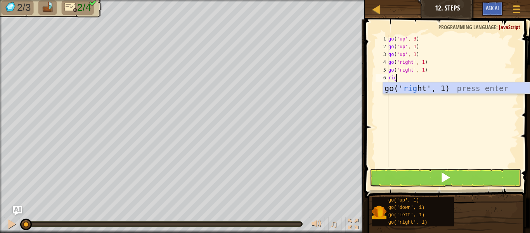
scroll to position [3, 0]
type textarea "right"
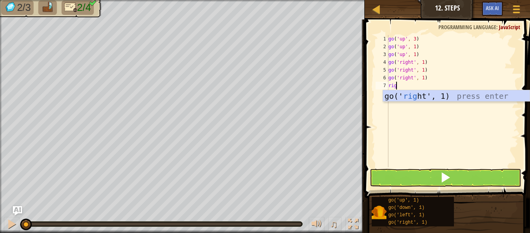
type textarea "right"
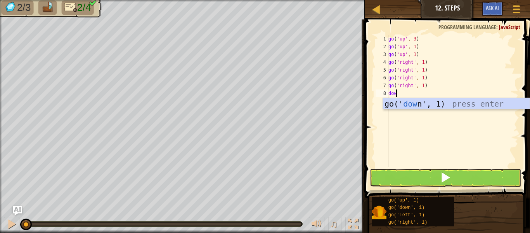
type textarea "down"
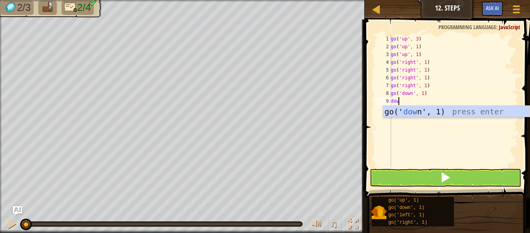
type textarea "down"
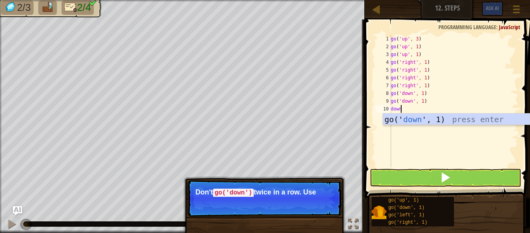
scroll to position [3, 0]
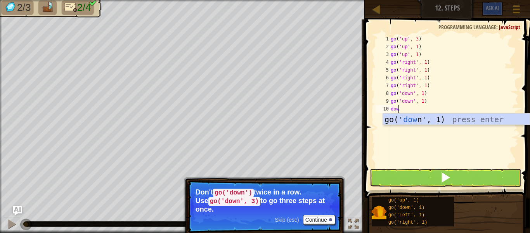
type textarea "d"
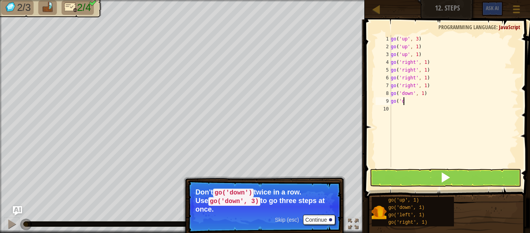
type textarea "g"
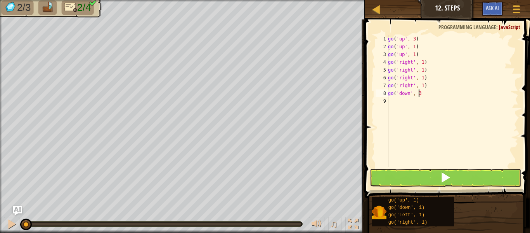
scroll to position [3, 2]
click at [432, 175] on button at bounding box center [445, 178] width 151 height 18
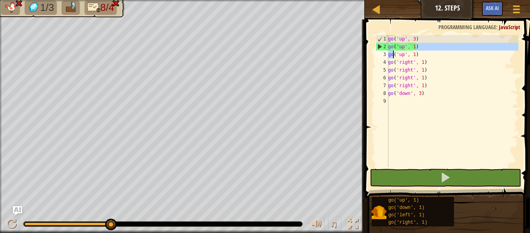
drag, startPoint x: 423, startPoint y: 47, endPoint x: 393, endPoint y: 52, distance: 30.2
click at [393, 52] on div "go ( 'up' , 3 ) go ( 'up' , 1 ) go ( 'up' , 1 ) go ( 'right' , 1 ) go ( 'right'…" at bounding box center [453, 109] width 132 height 148
type textarea "go('up', 1)('up', 1)"
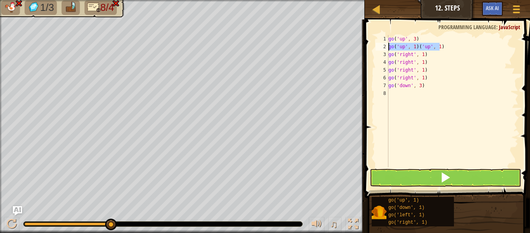
drag, startPoint x: 445, startPoint y: 46, endPoint x: 388, endPoint y: 47, distance: 57.1
click at [388, 47] on div "go('up', 1)('up', 1) 1 2 3 4 5 6 7 8 go ( 'up' , 3 ) go ( 'up' , 1 ) ( 'up' , 1…" at bounding box center [446, 101] width 144 height 132
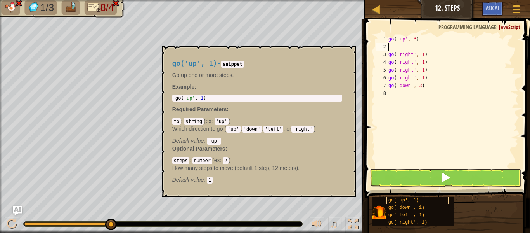
type textarea "go('up', 3)"
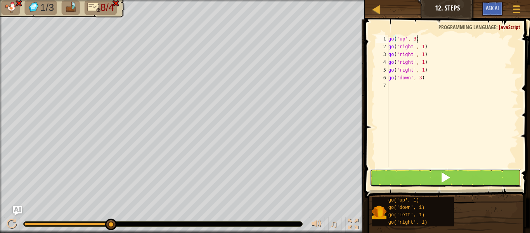
click at [465, 178] on button at bounding box center [445, 178] width 151 height 18
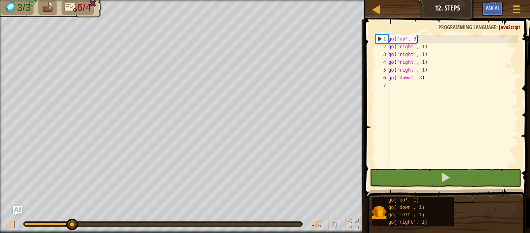
click at [410, 100] on div "go ( 'up' , 3 ) go ( 'right' , 1 ) go ( 'right' , 1 ) go ( 'right' , 1 ) go ( '…" at bounding box center [453, 109] width 132 height 148
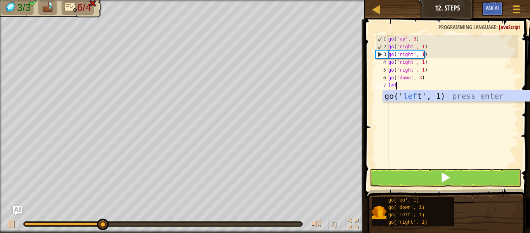
type textarea "left"
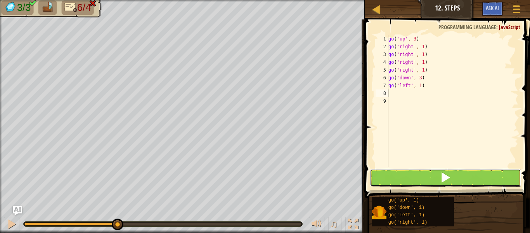
click at [414, 176] on button at bounding box center [445, 178] width 151 height 18
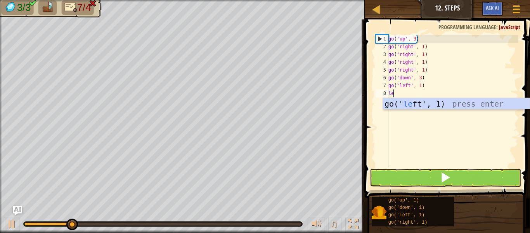
type textarea "left"
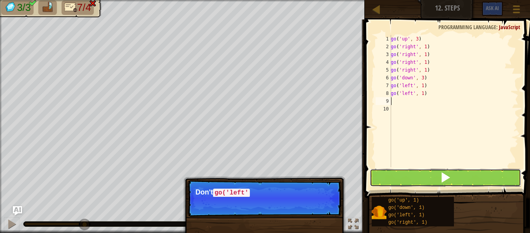
click at [409, 172] on button at bounding box center [445, 178] width 151 height 18
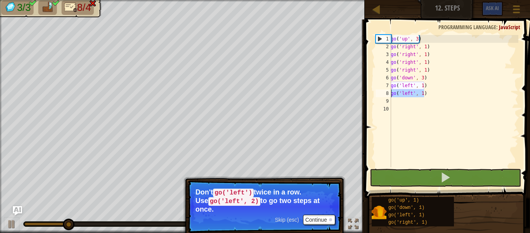
drag, startPoint x: 428, startPoint y: 92, endPoint x: 390, endPoint y: 94, distance: 38.5
click at [390, 94] on div "1 2 3 4 5 6 7 8 9 10 go ( 'up' , 3 ) go ( 'right' , 1 ) go ( 'right' , 1 ) go (…" at bounding box center [446, 101] width 144 height 132
type textarea "go('left', 1)"
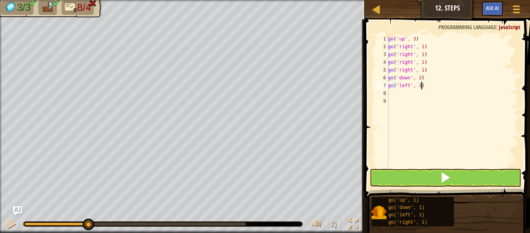
scroll to position [3, 2]
click at [435, 177] on button at bounding box center [445, 178] width 151 height 18
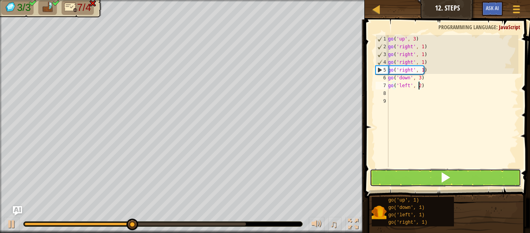
click at [460, 183] on button at bounding box center [445, 178] width 151 height 18
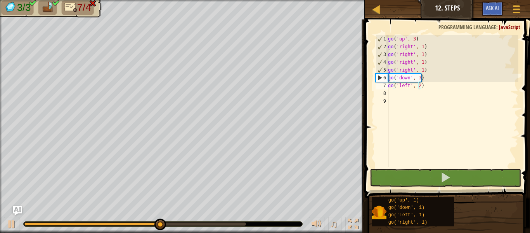
drag, startPoint x: 225, startPoint y: 221, endPoint x: 242, endPoint y: 225, distance: 17.7
click at [242, 225] on div "♫" at bounding box center [182, 221] width 365 height 23
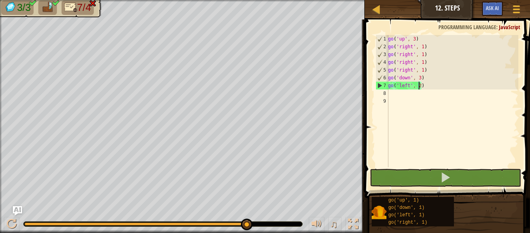
drag, startPoint x: 245, startPoint y: 224, endPoint x: 267, endPoint y: 223, distance: 22.5
click at [267, 223] on div at bounding box center [163, 223] width 279 height 5
drag, startPoint x: 193, startPoint y: 224, endPoint x: 291, endPoint y: 230, distance: 98.8
click at [291, 230] on div "♫" at bounding box center [182, 221] width 365 height 23
drag, startPoint x: 235, startPoint y: 224, endPoint x: 263, endPoint y: 224, distance: 28.4
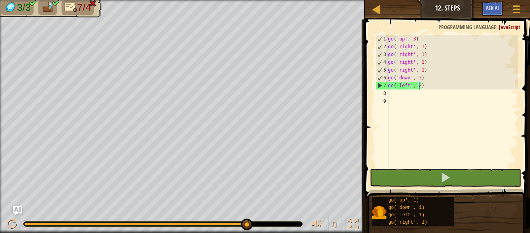
click at [263, 224] on div at bounding box center [163, 223] width 279 height 5
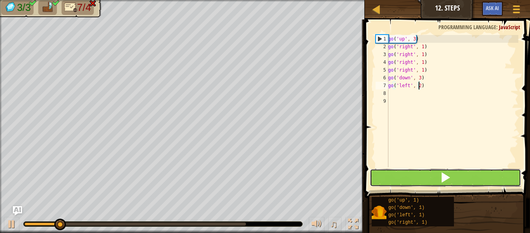
click at [372, 170] on button at bounding box center [445, 178] width 151 height 18
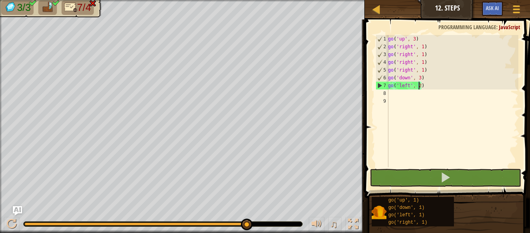
drag, startPoint x: 55, startPoint y: 224, endPoint x: 268, endPoint y: 251, distance: 214.2
click at [268, 0] on html "Map Junior 12. Steps Game Menu Ask AI 1 ההההההההההההההההההההההההההההההההההההההה…" at bounding box center [265, 0] width 530 height 0
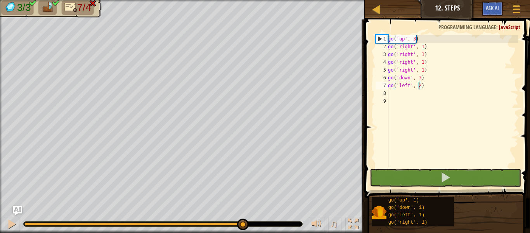
click at [242, 224] on div at bounding box center [135, 223] width 222 height 3
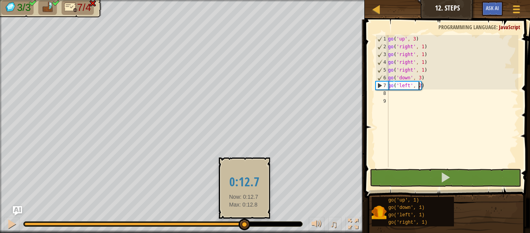
drag, startPoint x: 244, startPoint y: 225, endPoint x: 258, endPoint y: 225, distance: 14.0
click at [258, 225] on div at bounding box center [163, 223] width 279 height 5
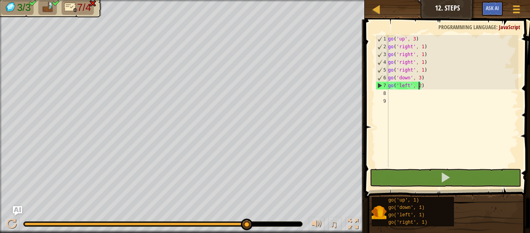
drag, startPoint x: 245, startPoint y: 224, endPoint x: 277, endPoint y: 224, distance: 31.5
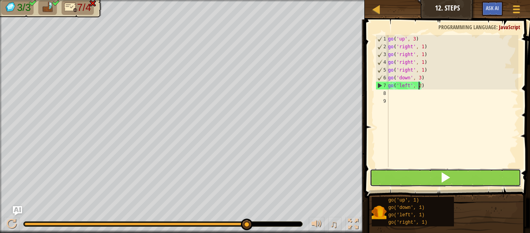
click at [432, 178] on button at bounding box center [445, 178] width 151 height 18
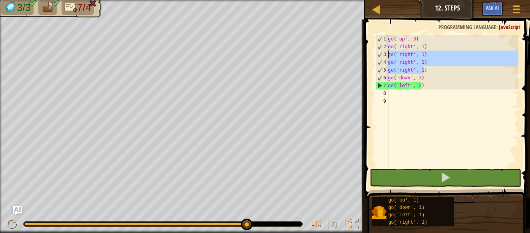
drag, startPoint x: 428, startPoint y: 71, endPoint x: 387, endPoint y: 53, distance: 44.7
click at [387, 53] on div "go('left', 2) 1 2 3 4 5 6 7 8 9 go ( 'up' , 3 ) go ( 'right' , 1 ) go ( 'right'…" at bounding box center [446, 101] width 144 height 132
type textarea "go('right', 1) go('right', 1)"
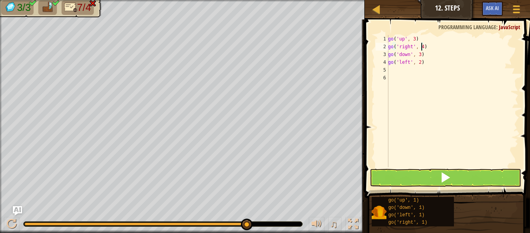
type textarea "go('right', 4)"
click at [417, 178] on button at bounding box center [445, 178] width 151 height 18
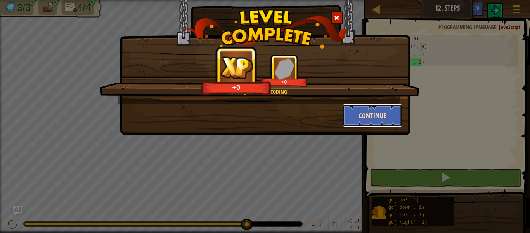
click at [374, 115] on button "Continue" at bounding box center [373, 115] width 60 height 23
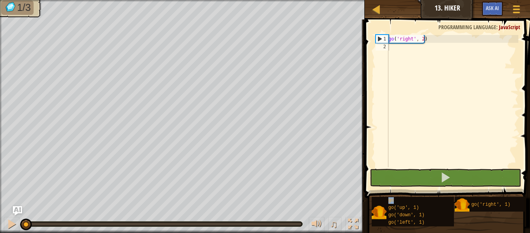
type textarea "go"
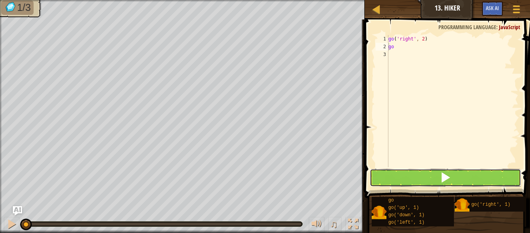
click at [412, 182] on button at bounding box center [445, 178] width 151 height 18
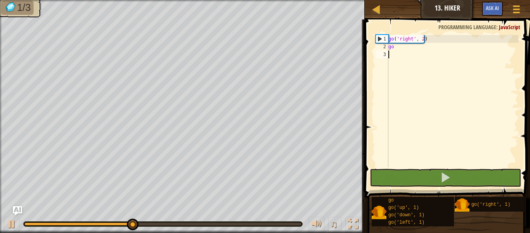
click at [454, 55] on div "go ( 'right' , 2 ) go" at bounding box center [453, 109] width 132 height 148
type textarea "g"
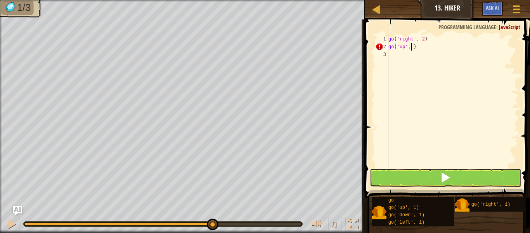
scroll to position [3, 2]
click at [421, 54] on div "go ( 'right' , 2 ) go ( 'up' , 3 ) go ( 'right' , 1 )" at bounding box center [453, 109] width 132 height 148
type textarea "go('right', 2)"
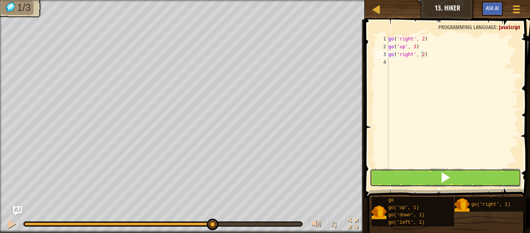
click at [481, 177] on button at bounding box center [445, 178] width 151 height 18
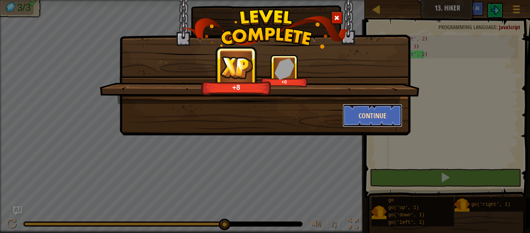
click at [386, 116] on button "Continue" at bounding box center [373, 115] width 60 height 23
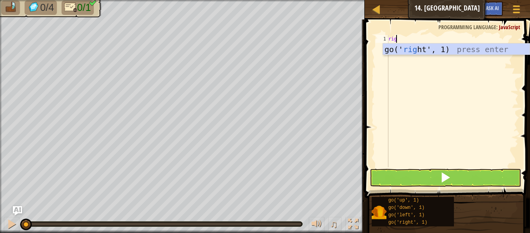
scroll to position [3, 0]
type textarea "right"
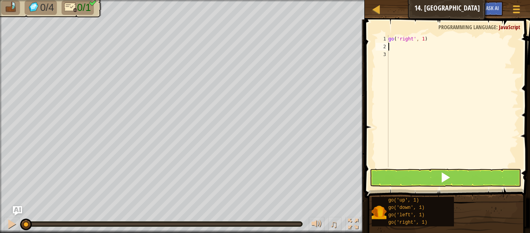
type textarea "go('right', 1)"
type textarea "go('right', 4)"
click at [446, 172] on span at bounding box center [445, 177] width 11 height 11
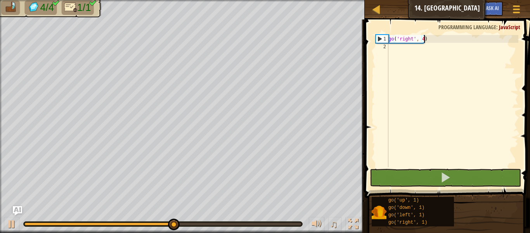
click at [423, 41] on div "go ( 'right' , 4 )" at bounding box center [453, 109] width 132 height 148
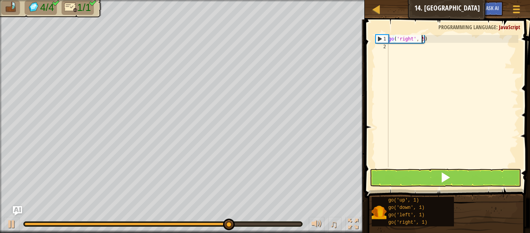
scroll to position [3, 2]
type textarea "go('right', 5)"
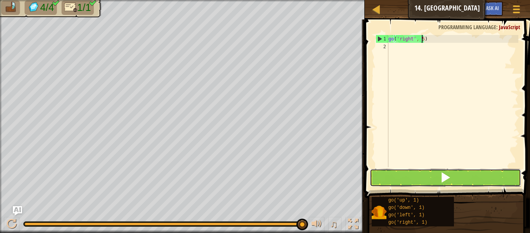
click at [426, 179] on button at bounding box center [445, 178] width 151 height 18
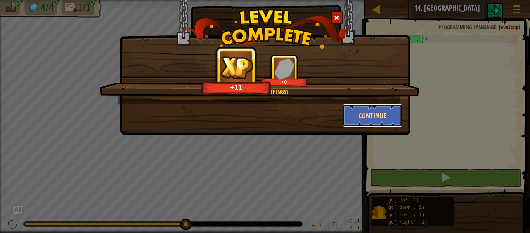
click at [382, 115] on button "Continue" at bounding box center [373, 115] width 60 height 23
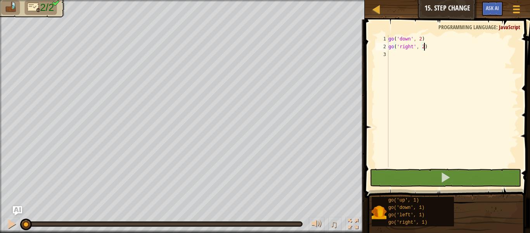
click at [400, 58] on div "go ( 'down' , 2 ) go ( 'right' , 2 )" at bounding box center [453, 109] width 132 height 148
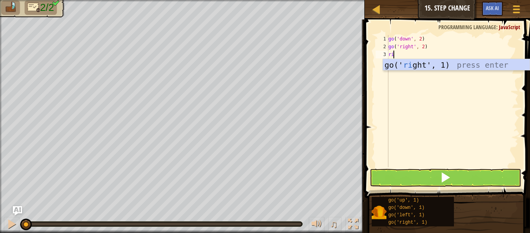
type textarea "righ"
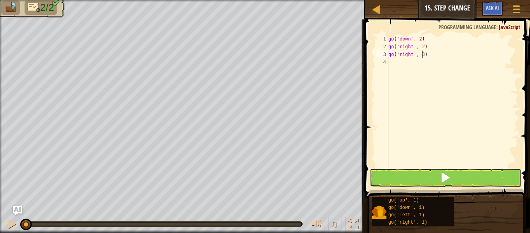
scroll to position [3, 2]
click at [405, 179] on button at bounding box center [445, 178] width 151 height 18
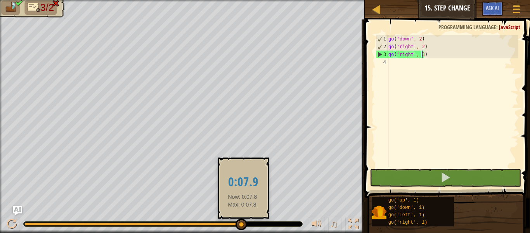
drag, startPoint x: 225, startPoint y: 223, endPoint x: 259, endPoint y: 223, distance: 34.2
click at [259, 223] on div at bounding box center [163, 223] width 279 height 5
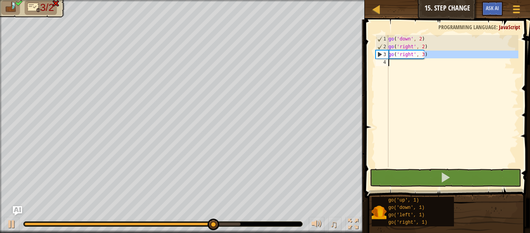
drag, startPoint x: 428, startPoint y: 56, endPoint x: 395, endPoint y: 59, distance: 33.2
click at [395, 59] on div "go ( 'down' , 2 ) go ( 'right' , 2 ) go ( 'right' , 3 )" at bounding box center [453, 109] width 132 height 148
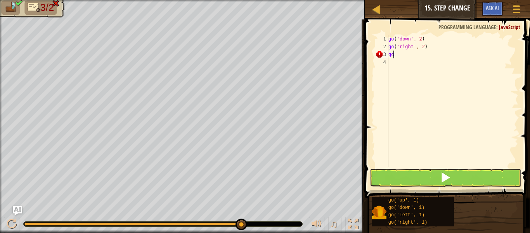
scroll to position [3, 0]
type textarea "g"
type textarea "go('right', 5)"
click at [454, 174] on button at bounding box center [445, 178] width 151 height 18
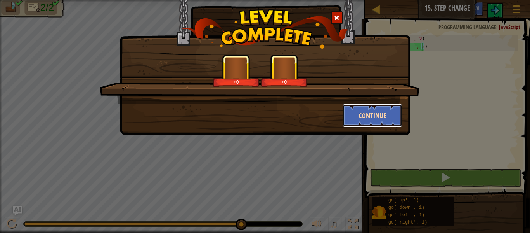
click at [378, 107] on button "Continue" at bounding box center [373, 115] width 60 height 23
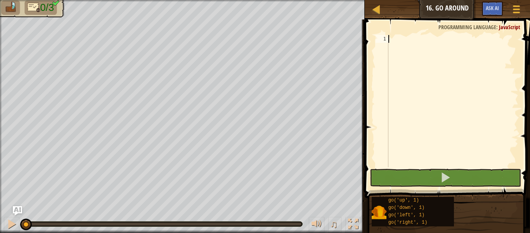
scroll to position [3, 0]
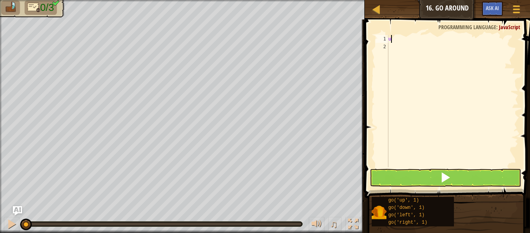
type textarea "up"
type textarea "go('up', 2)"
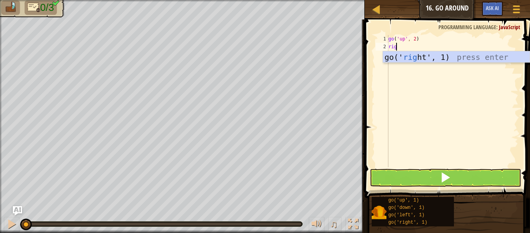
type textarea "righ"
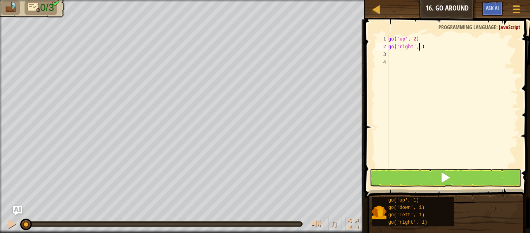
type textarea "go('right', 3)"
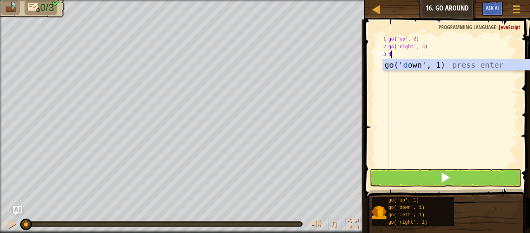
type textarea "do"
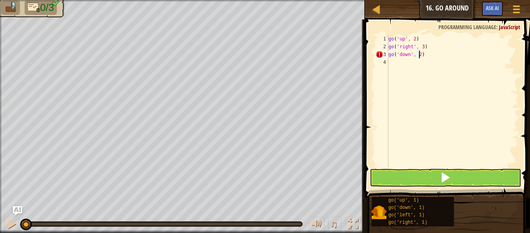
scroll to position [3, 2]
type textarea "go('down', 2)"
click at [404, 169] on button at bounding box center [445, 178] width 151 height 18
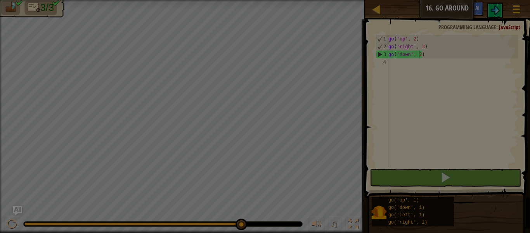
drag, startPoint x: 235, startPoint y: 223, endPoint x: 240, endPoint y: 223, distance: 4.3
click at [246, 1] on body "Map Junior 16. Go Around Game Menu Ask AI 1 ההההההההההההההההההההההההההההההההההה…" at bounding box center [265, 0] width 530 height 1
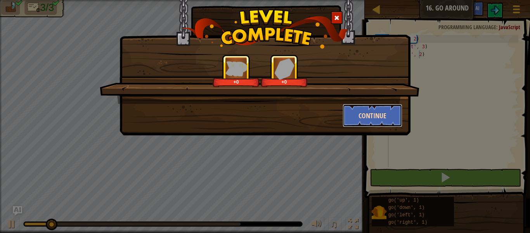
click at [355, 112] on button "Continue" at bounding box center [373, 115] width 60 height 23
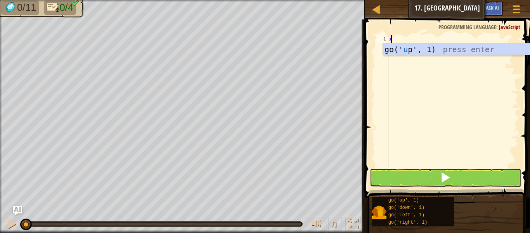
scroll to position [3, 0]
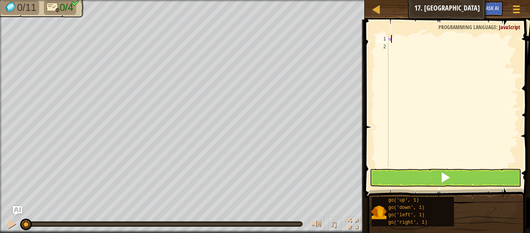
type textarea "up"
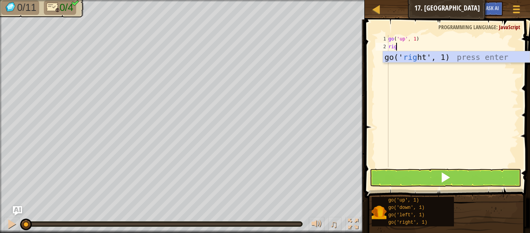
scroll to position [3, 0]
type textarea "right"
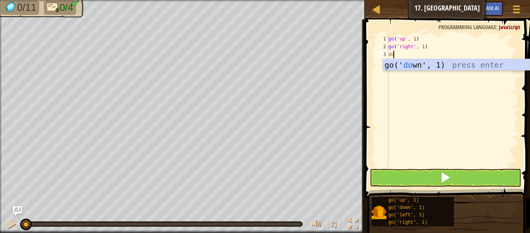
type textarea "dow"
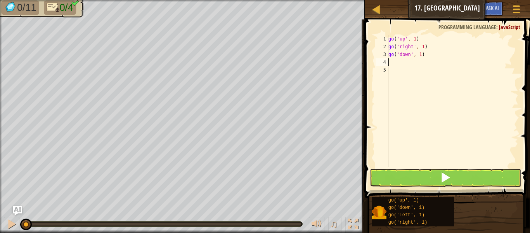
type textarea "le"
click at [414, 41] on div "go ( 'up' , 1 ) go ( 'right' , 1 ) go ( 'down' , 1 ) go ( 'left' , 1 )" at bounding box center [453, 109] width 132 height 148
click at [421, 45] on div "go ( 'up' , 3 ) go ( 'right' , 1 ) go ( 'down' , 1 ) go ( 'left' , 1 )" at bounding box center [453, 109] width 132 height 148
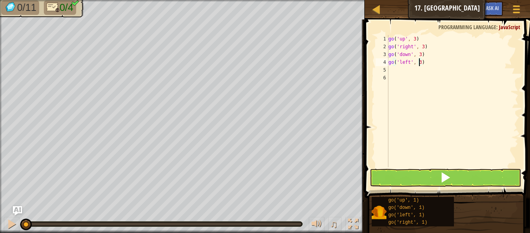
type textarea "go('left', 3)"
click at [379, 178] on button at bounding box center [445, 178] width 151 height 18
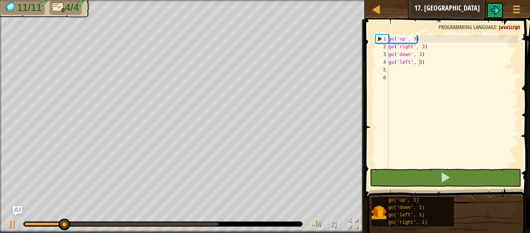
drag, startPoint x: 214, startPoint y: 221, endPoint x: 229, endPoint y: 227, distance: 16.7
click at [229, 227] on div "♫" at bounding box center [182, 221] width 365 height 23
click at [217, 0] on body "Map Junior 17. Big Gem Square Game Menu Ask AI 1 הההההההההההההההההההההההההההההה…" at bounding box center [265, 0] width 530 height 0
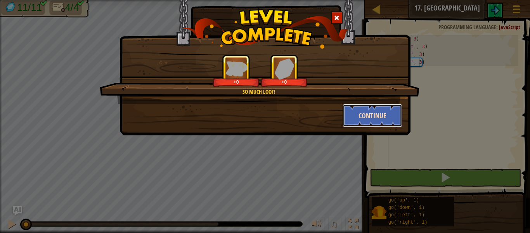
click at [358, 122] on button "Continue" at bounding box center [373, 115] width 60 height 23
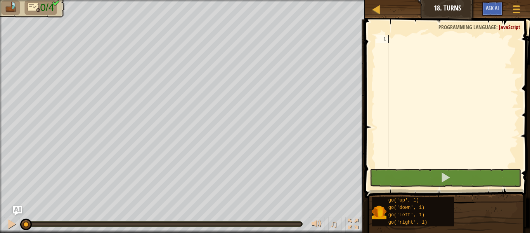
scroll to position [3, 0]
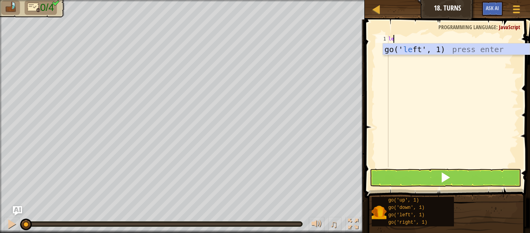
type textarea "lef"
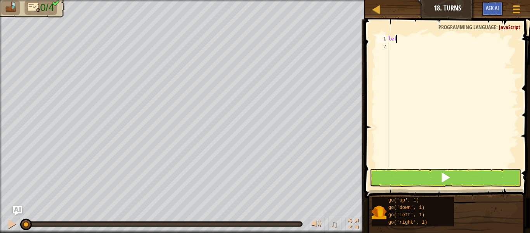
type textarea "left"
type textarea "go('left', 2)"
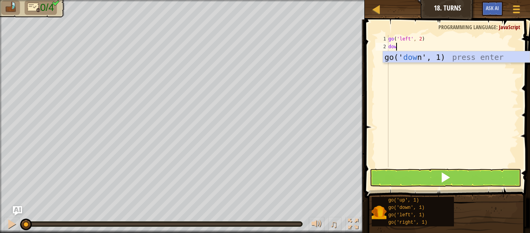
type textarea "down"
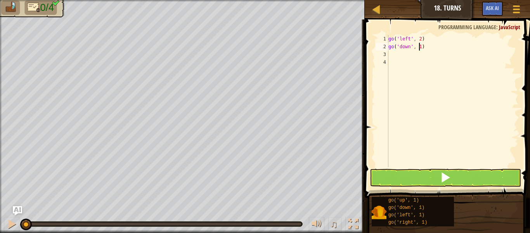
type textarea "go('down', 2)"
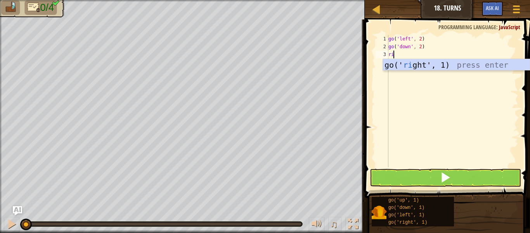
type textarea "rig"
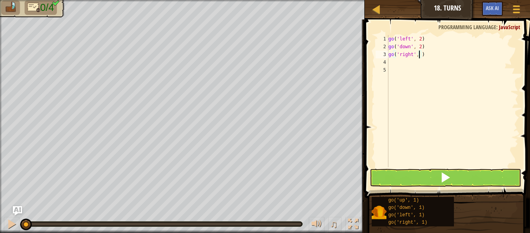
type textarea "go('right', 4)"
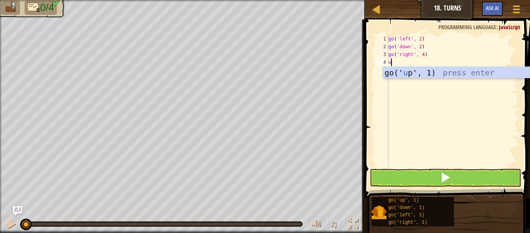
type textarea "up"
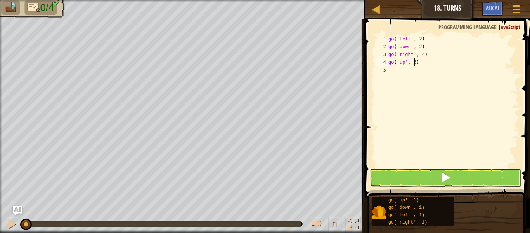
scroll to position [3, 2]
type textarea "go('up', 3)"
click at [458, 183] on button at bounding box center [445, 178] width 151 height 18
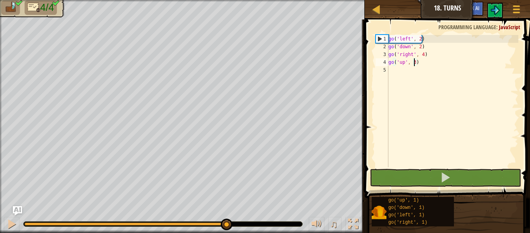
click at [226, 224] on div "0:11.6 Now: 0:01.4 Max: 0:11.8" at bounding box center [126, 223] width 205 height 3
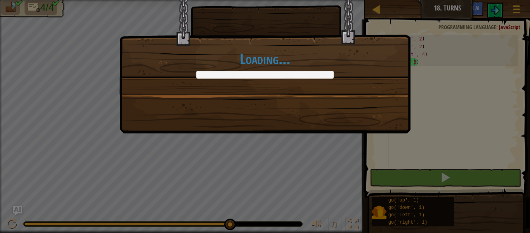
drag, startPoint x: 228, startPoint y: 224, endPoint x: 253, endPoint y: 221, distance: 25.4
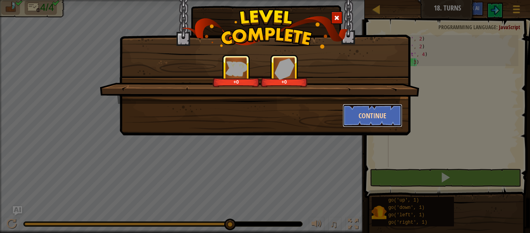
click at [355, 111] on button "Continue" at bounding box center [373, 115] width 60 height 23
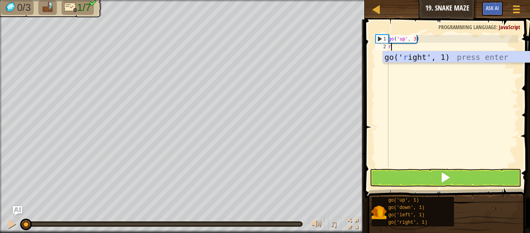
scroll to position [3, 0]
type textarea "righ"
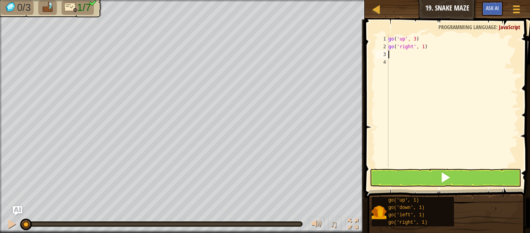
type textarea "u"
type textarea "r"
type textarea "d"
type textarea "r"
type textarea "u"
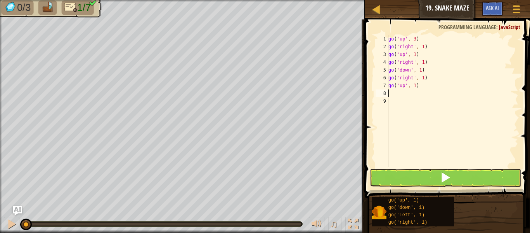
click at [425, 90] on div "go ( 'up' , 3 ) go ( 'right' , 1 ) go ( 'up' , 1 ) go ( 'right' , 1 ) go ( 'dow…" at bounding box center [453, 109] width 132 height 148
click at [422, 46] on div "go ( 'up' , 3 ) go ( 'right' , 1 ) go ( 'up' , 1 ) go ( 'right' , 1 ) go ( 'dow…" at bounding box center [453, 109] width 132 height 148
type textarea "go('up', 3)"
click at [458, 172] on button at bounding box center [445, 178] width 151 height 18
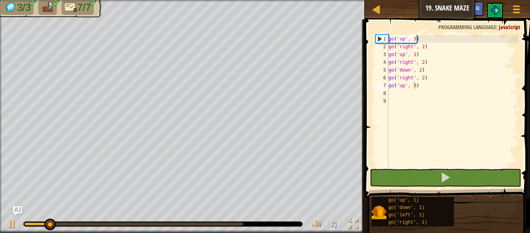
drag, startPoint x: 237, startPoint y: 222, endPoint x: 244, endPoint y: 223, distance: 7.1
click at [244, 223] on div at bounding box center [163, 223] width 279 height 5
click at [242, 0] on body "Map Junior 19. Snake Maze Game Menu Ask AI 1 הההההההההההההההההההההההההההההההההה…" at bounding box center [265, 0] width 530 height 0
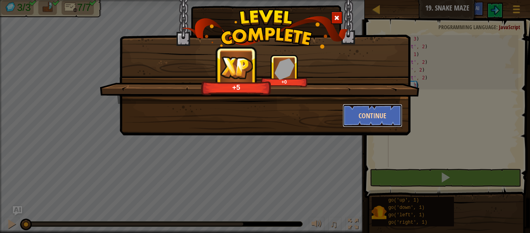
click at [357, 121] on button "Continue" at bounding box center [373, 115] width 60 height 23
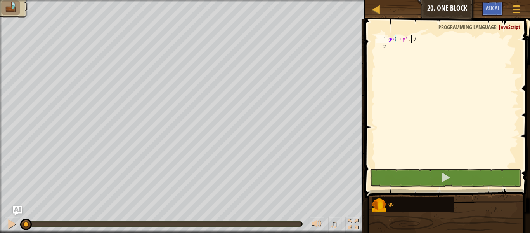
type textarea "go('up', 2)"
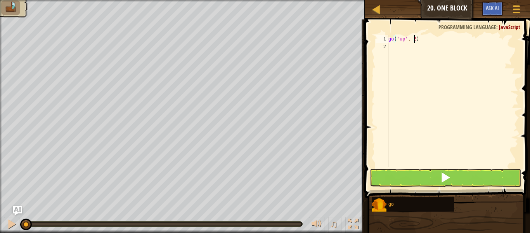
scroll to position [3, 0]
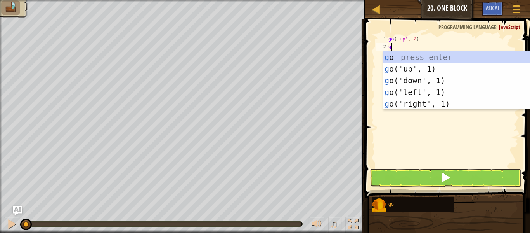
type textarea "go"
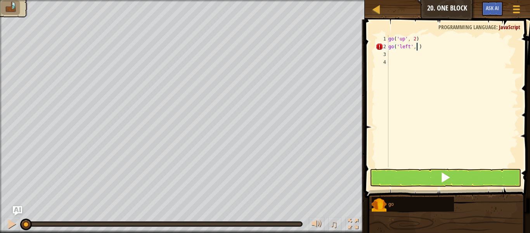
type textarea "go('left', 3)"
type textarea "d"
type textarea "go('down', 1)"
type textarea "go('down', 2)"
type textarea "r"
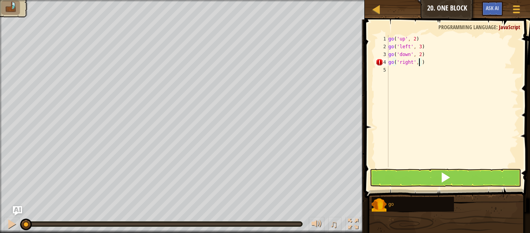
scroll to position [3, 2]
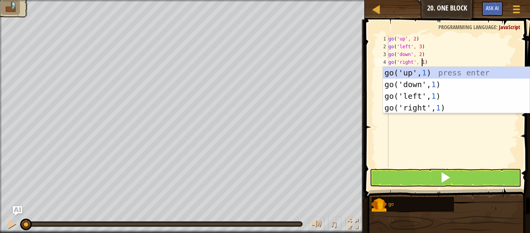
type textarea "go('right', 1)"
click at [487, 179] on button at bounding box center [445, 178] width 151 height 18
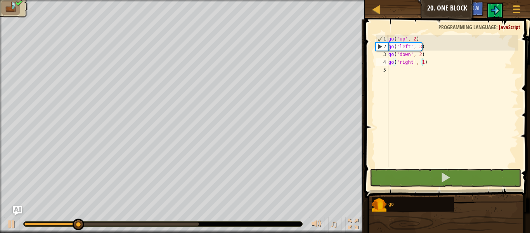
click at [190, 221] on div at bounding box center [163, 223] width 280 height 5
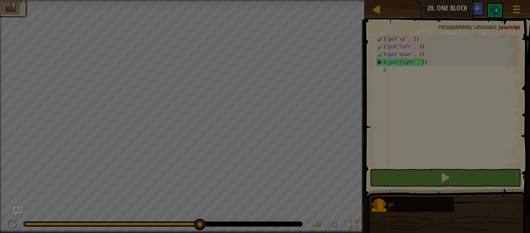
drag, startPoint x: 191, startPoint y: 223, endPoint x: 199, endPoint y: 223, distance: 7.8
click at [210, 1] on body "Map Junior 20. One Block Game Menu Ask AI 1 ההההההההההההההההההההההההההההההההההה…" at bounding box center [265, 0] width 530 height 1
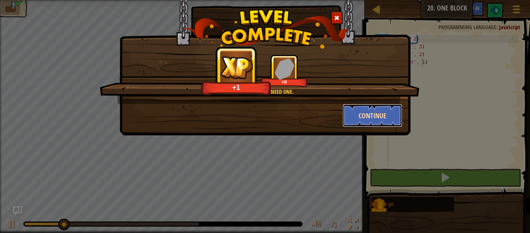
click at [364, 113] on button "Continue" at bounding box center [373, 115] width 60 height 23
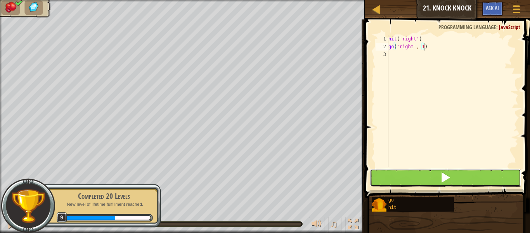
click at [376, 177] on button at bounding box center [445, 178] width 151 height 18
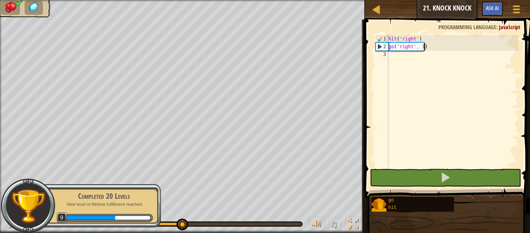
click at [421, 48] on div "hit ( 'right' ) go ( 'right' , 1 )" at bounding box center [453, 109] width 132 height 148
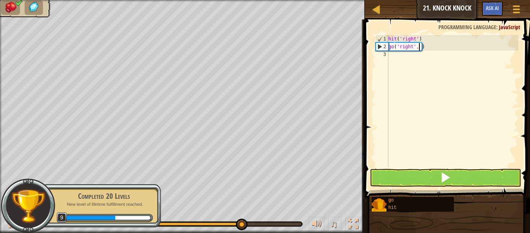
scroll to position [3, 2]
type textarea "go('right', 2)"
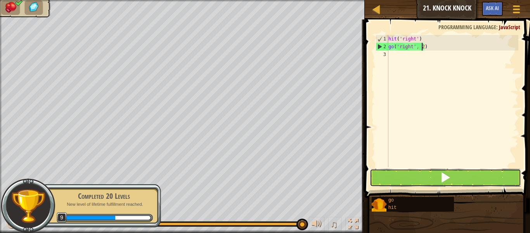
click at [408, 175] on button at bounding box center [445, 178] width 151 height 18
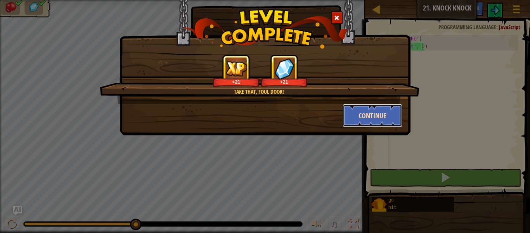
click at [385, 106] on button "Continue" at bounding box center [373, 115] width 60 height 23
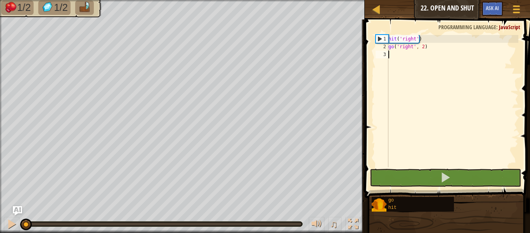
scroll to position [3, 0]
type textarea "up"
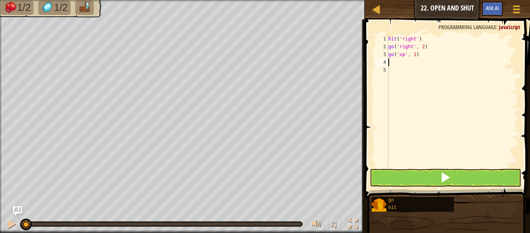
type textarea "hi"
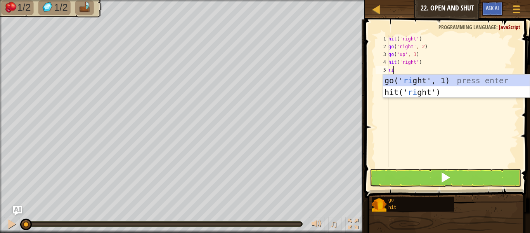
type textarea "righ"
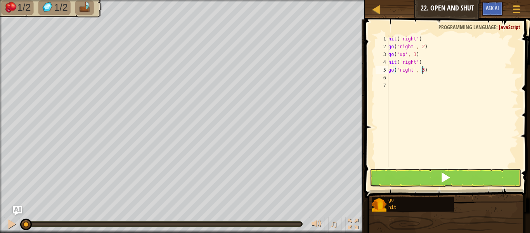
scroll to position [3, 2]
type textarea "go('right', 3)"
click at [461, 175] on button at bounding box center [445, 178] width 151 height 18
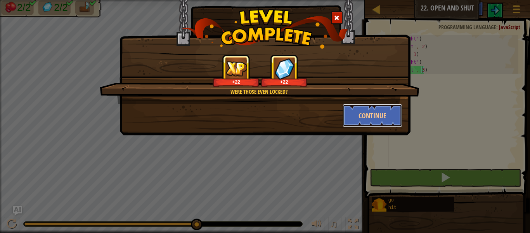
click at [365, 110] on button "Continue" at bounding box center [373, 115] width 60 height 23
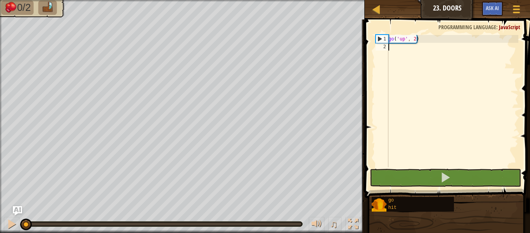
scroll to position [3, 0]
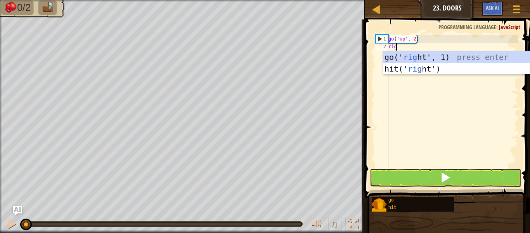
type textarea "righ"
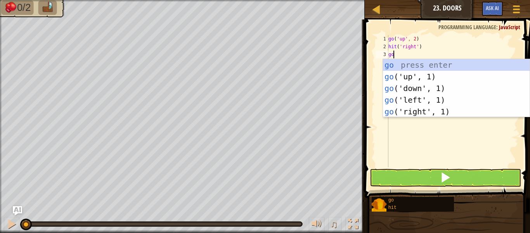
type textarea "gor"
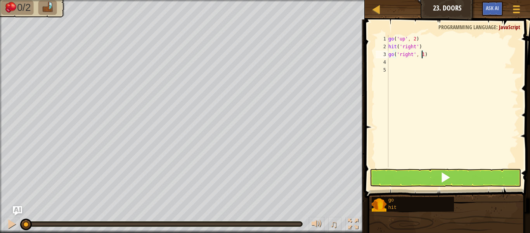
type textarea "go('right', 2)"
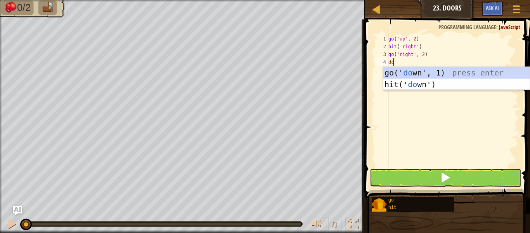
type textarea "down"
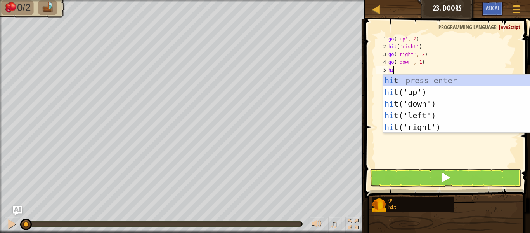
type textarea "hitr"
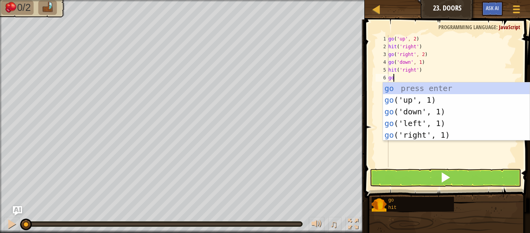
type textarea "gor"
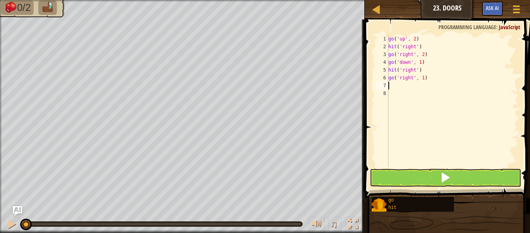
type textarea "up"
type textarea "go('right', 2)"
click at [424, 179] on button at bounding box center [445, 178] width 151 height 18
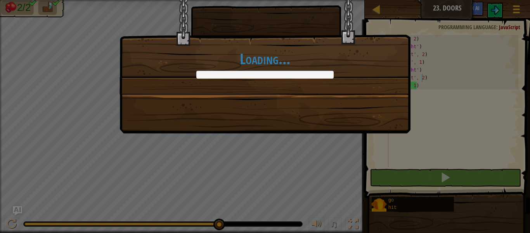
drag, startPoint x: 75, startPoint y: 223, endPoint x: 293, endPoint y: 251, distance: 220.0
click at [293, 1] on html "Map Junior 23. Doors Game Menu Ask AI 1 ההההההההההההההההההההההההההההההההההההההה…" at bounding box center [265, 0] width 530 height 1
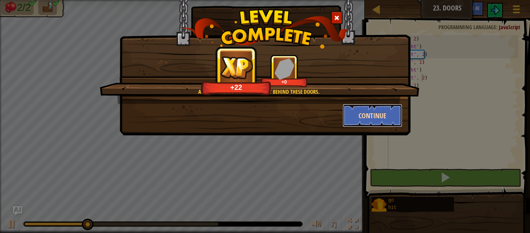
click at [364, 115] on button "Continue" at bounding box center [373, 115] width 60 height 23
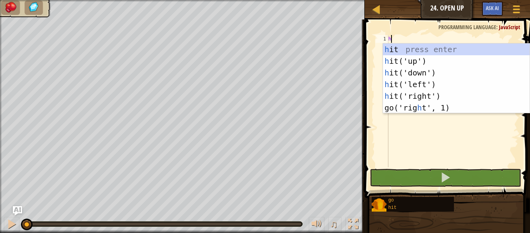
scroll to position [3, 0]
type textarea "hit"
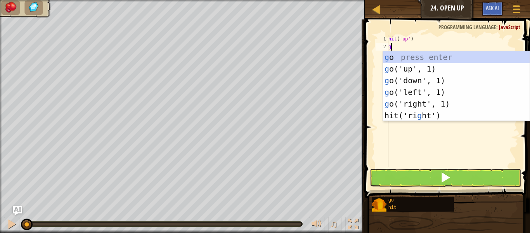
type textarea "go"
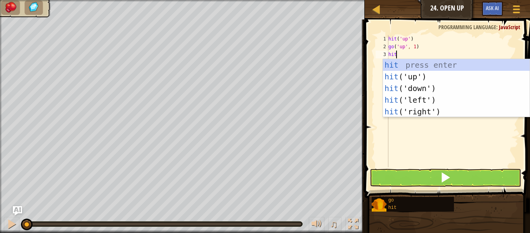
type textarea "hitr"
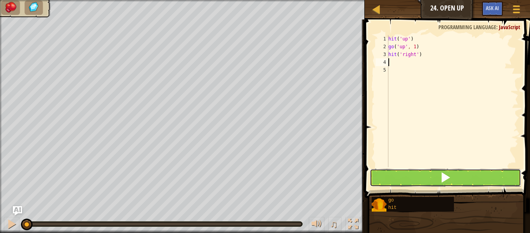
click at [417, 180] on button at bounding box center [445, 178] width 151 height 18
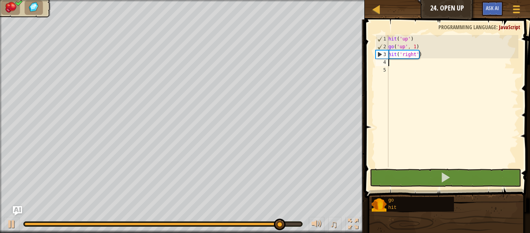
drag, startPoint x: 421, startPoint y: 61, endPoint x: 407, endPoint y: 60, distance: 14.4
click at [407, 60] on div "hit ( 'up' ) go ( 'up' , 1 ) hit ( 'right' )" at bounding box center [453, 109] width 132 height 148
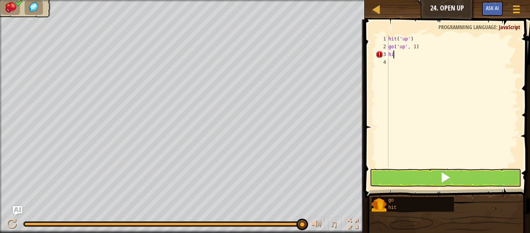
type textarea "h"
type textarea "go('up', 2)"
drag, startPoint x: 415, startPoint y: 183, endPoint x: 423, endPoint y: 178, distance: 9.6
click at [423, 178] on button at bounding box center [445, 178] width 151 height 18
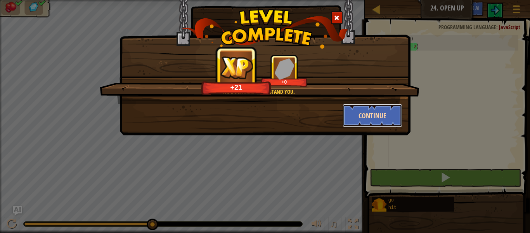
click at [355, 115] on button "Continue" at bounding box center [373, 115] width 60 height 23
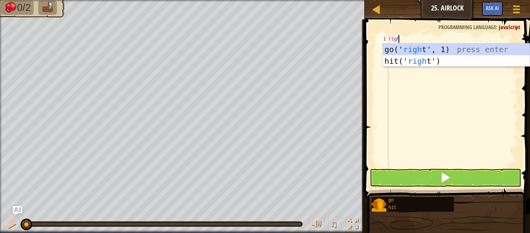
scroll to position [3, 0]
type textarea "right"
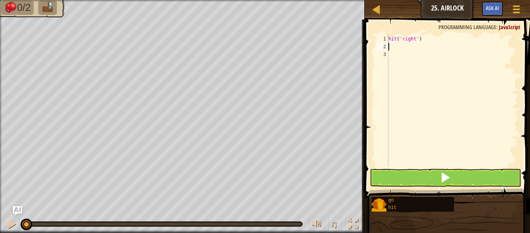
scroll to position [3, 0]
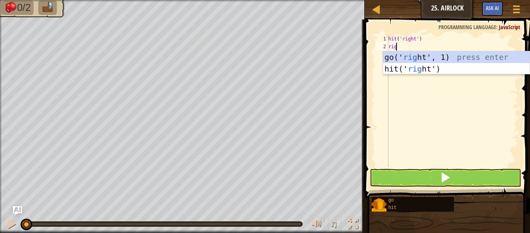
type textarea "righ"
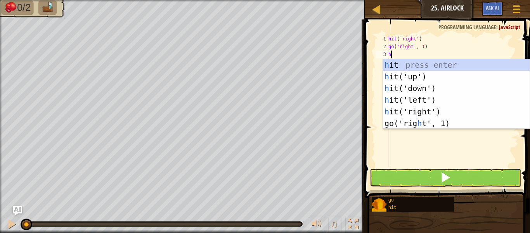
type textarea "hit"
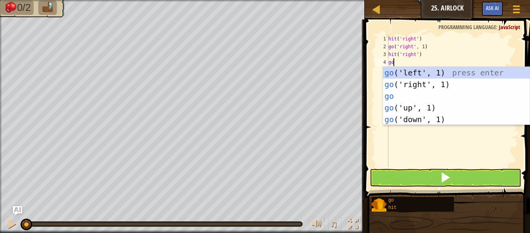
type textarea "gor"
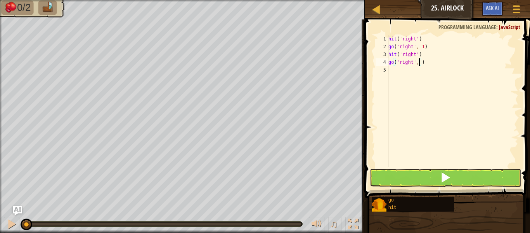
scroll to position [3, 2]
type textarea "go('right', 2)"
click at [418, 176] on button at bounding box center [445, 178] width 151 height 18
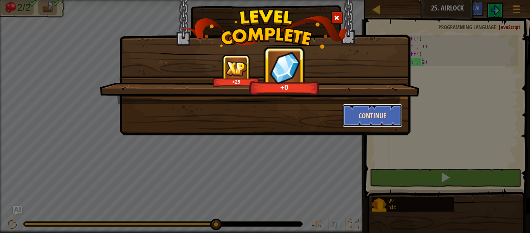
click at [353, 115] on button "Continue" at bounding box center [373, 115] width 60 height 23
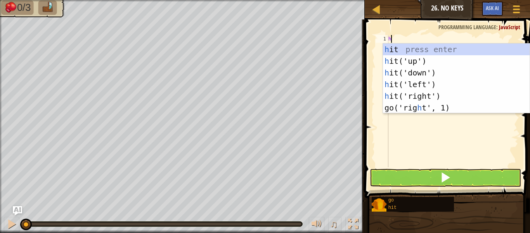
scroll to position [3, 0]
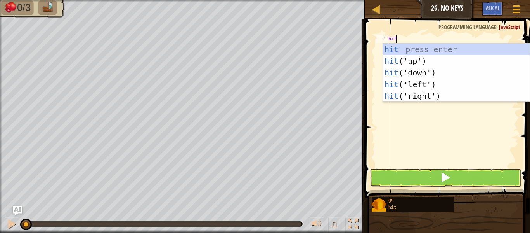
type textarea "hitr"
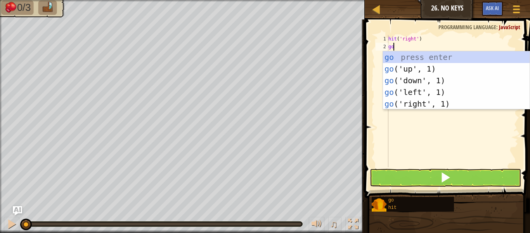
type textarea "gor"
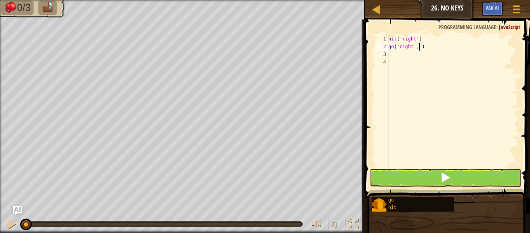
type textarea "go('right', 2)"
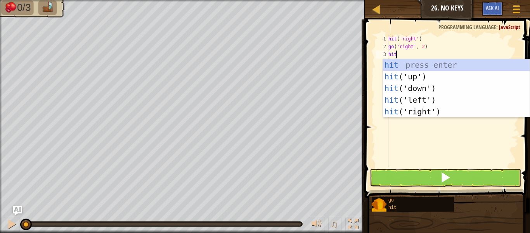
type textarea "hitd"
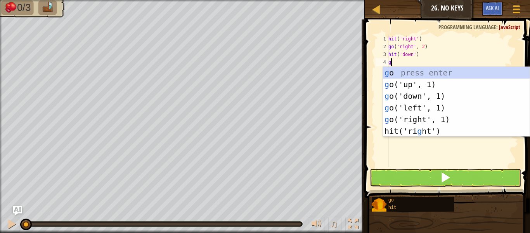
type textarea "go"
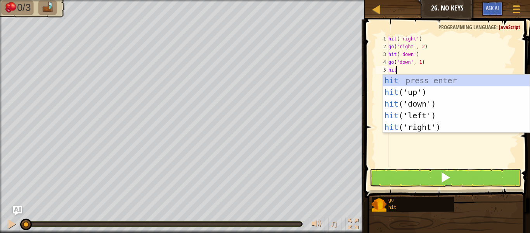
type textarea "hitr"
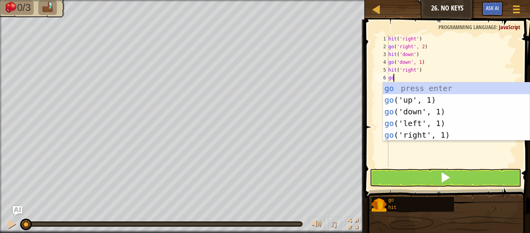
type textarea "gor"
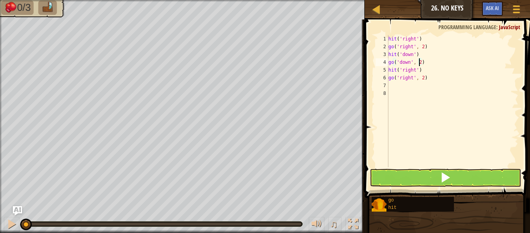
scroll to position [3, 2]
click at [398, 178] on button at bounding box center [445, 178] width 151 height 18
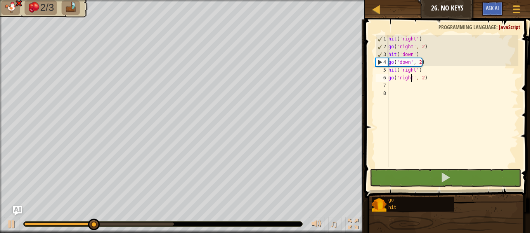
click at [411, 79] on div "hit ( 'right' ) go ( 'right' , 2 ) hit ( 'down' ) go ( 'down' , 2 ) hit ( 'righ…" at bounding box center [453, 109] width 132 height 148
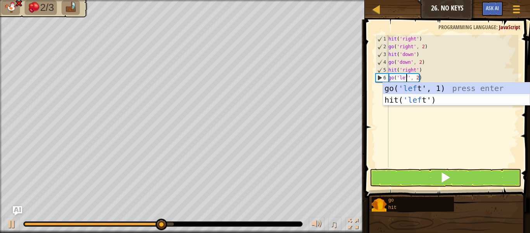
scroll to position [3, 2]
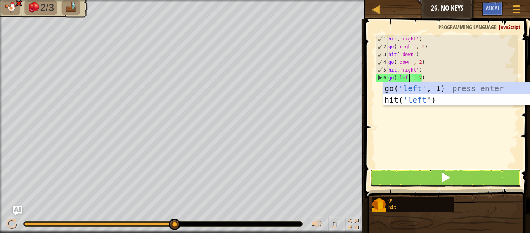
click at [431, 181] on button at bounding box center [445, 178] width 151 height 18
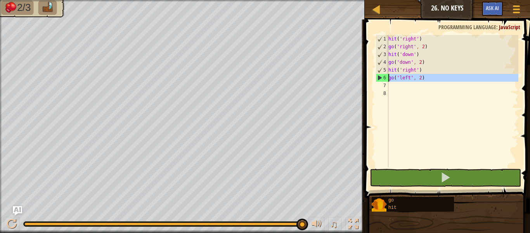
drag, startPoint x: 378, startPoint y: 77, endPoint x: 383, endPoint y: 77, distance: 4.7
click at [383, 77] on div "6" at bounding box center [382, 78] width 12 height 8
type textarea "go('left', 2)"
